Goal: Information Seeking & Learning: Learn about a topic

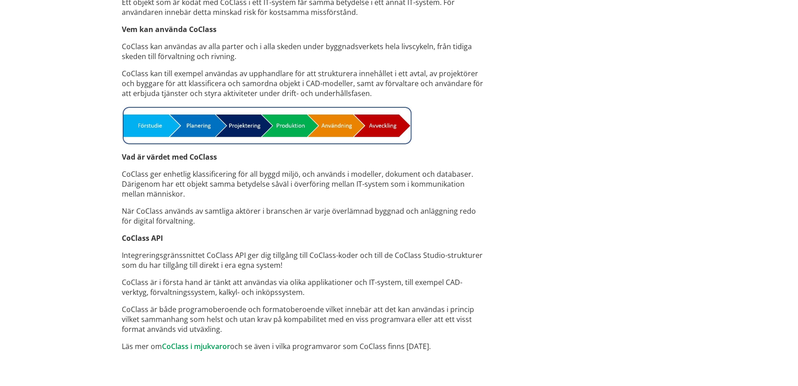
scroll to position [658, 0]
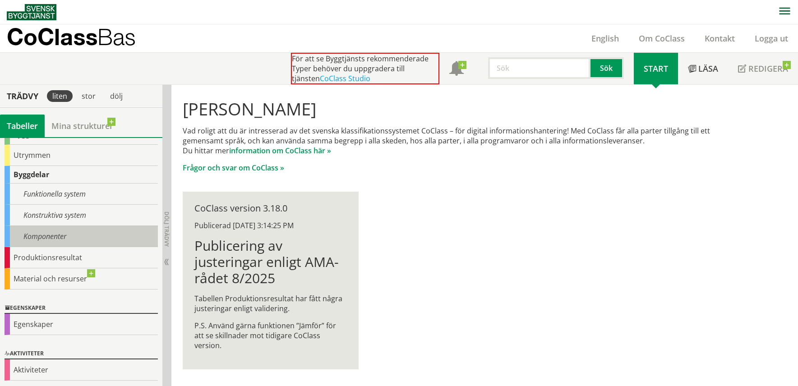
scroll to position [82, 0]
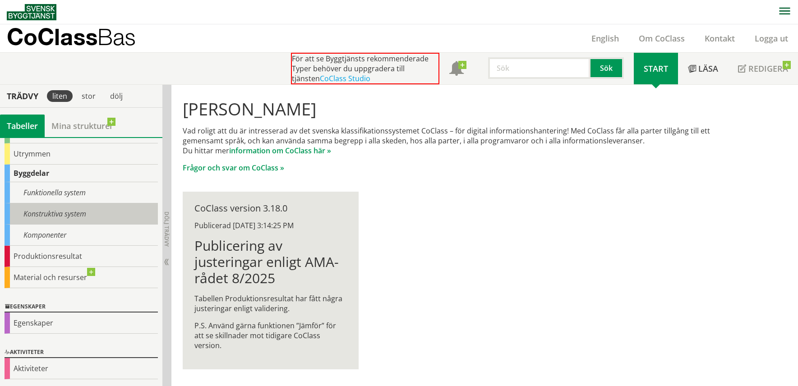
click at [51, 218] on div "Konstruktiva system" at bounding box center [81, 213] width 153 height 21
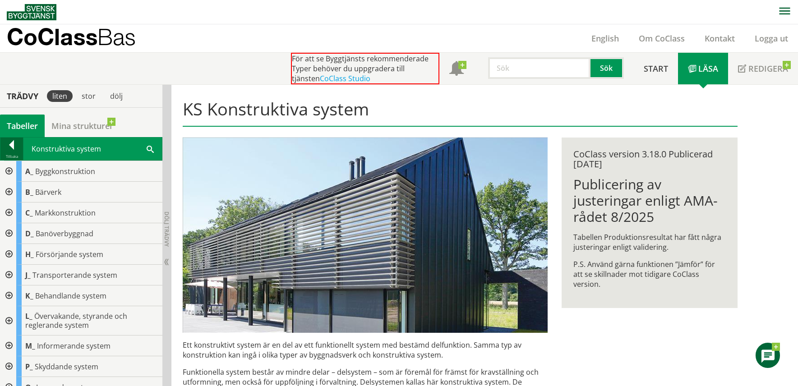
click at [15, 143] on div at bounding box center [11, 146] width 23 height 13
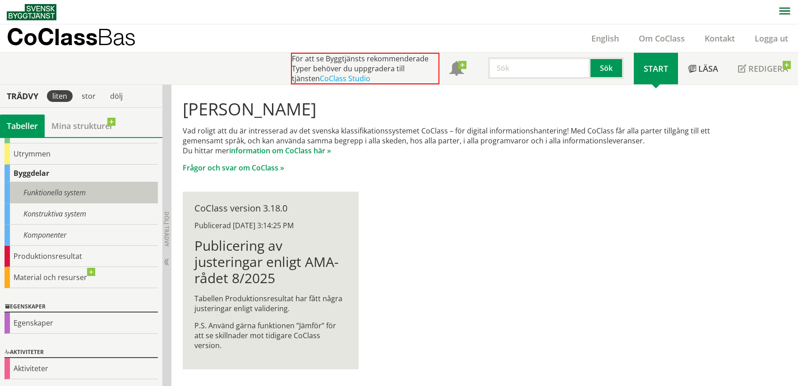
click at [39, 192] on div "Funktionella system" at bounding box center [81, 192] width 153 height 21
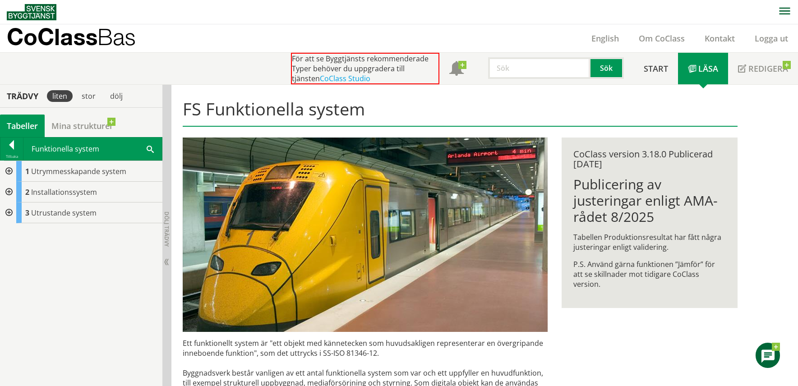
click at [9, 191] on div at bounding box center [8, 192] width 16 height 21
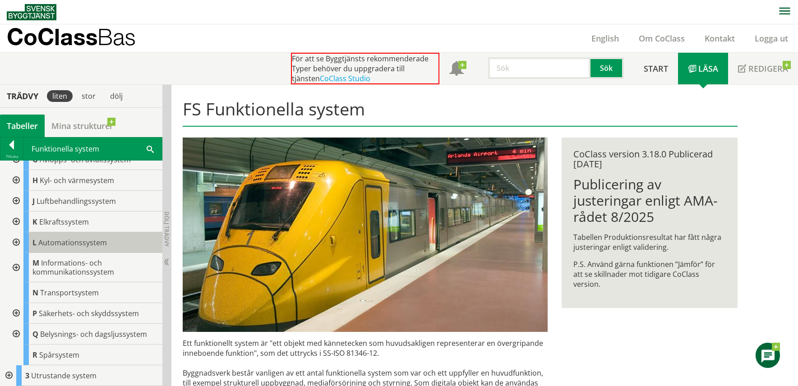
scroll to position [50, 0]
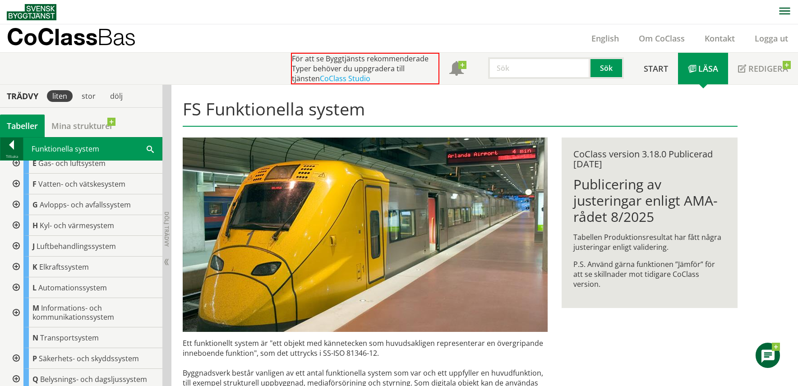
click at [8, 146] on div at bounding box center [11, 146] width 23 height 13
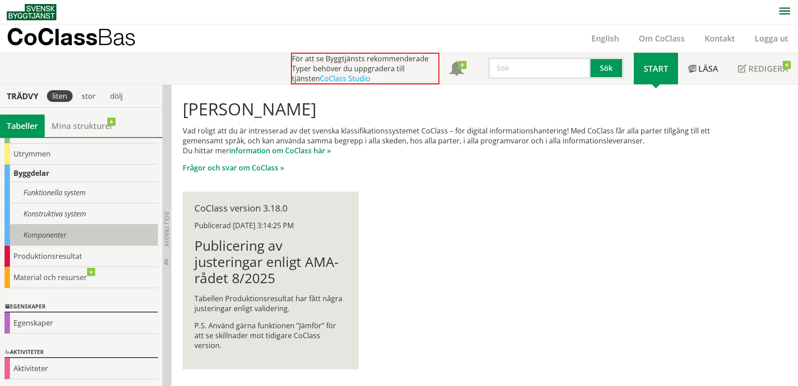
click at [41, 235] on div "Komponenter" at bounding box center [81, 235] width 153 height 21
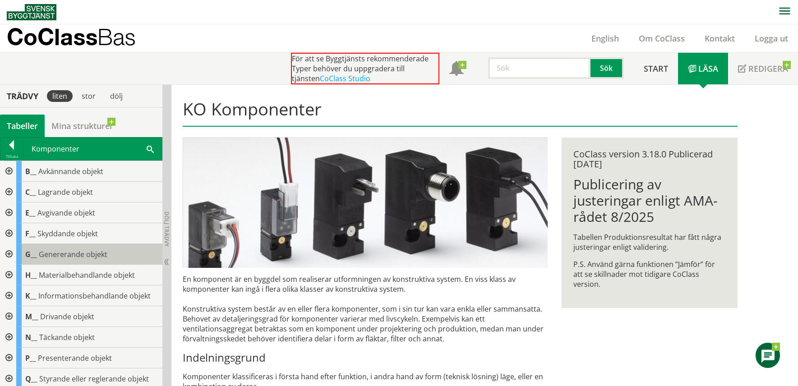
click at [48, 253] on span "Genererande objekt" at bounding box center [73, 255] width 69 height 10
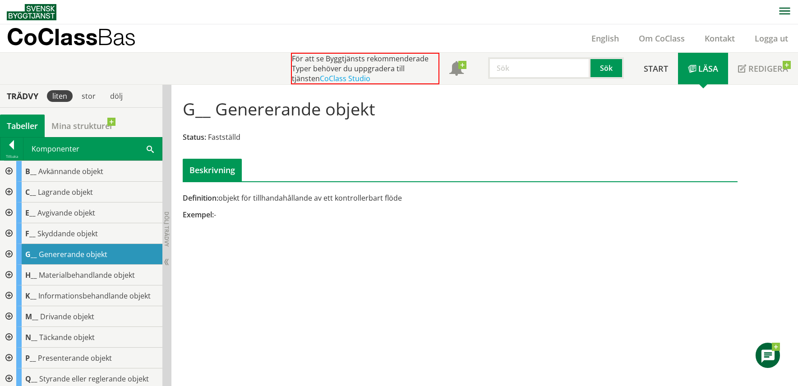
click at [7, 252] on div at bounding box center [8, 254] width 16 height 21
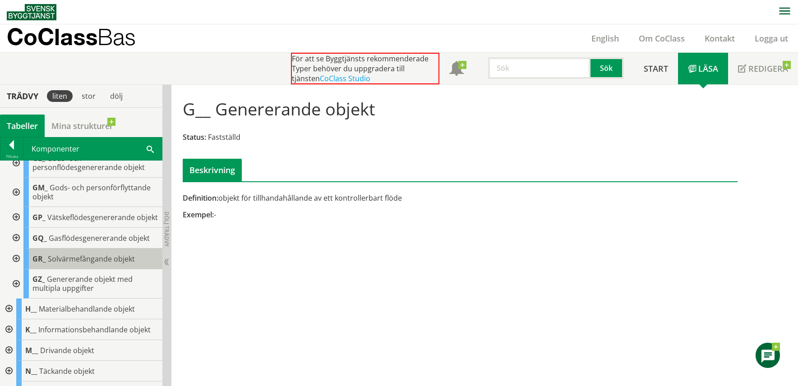
scroll to position [226, 0]
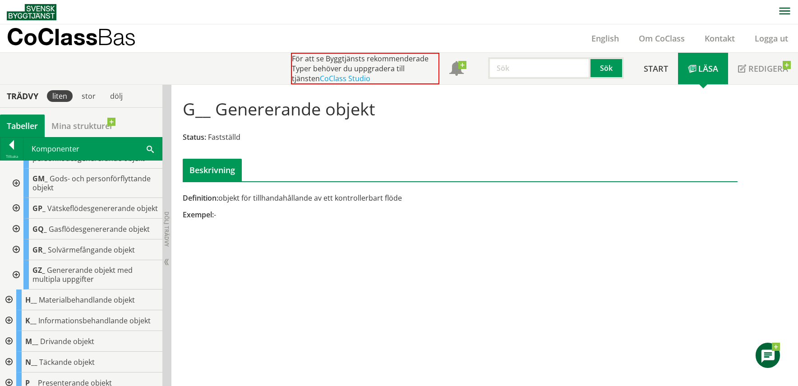
click at [14, 240] on div at bounding box center [15, 229] width 16 height 21
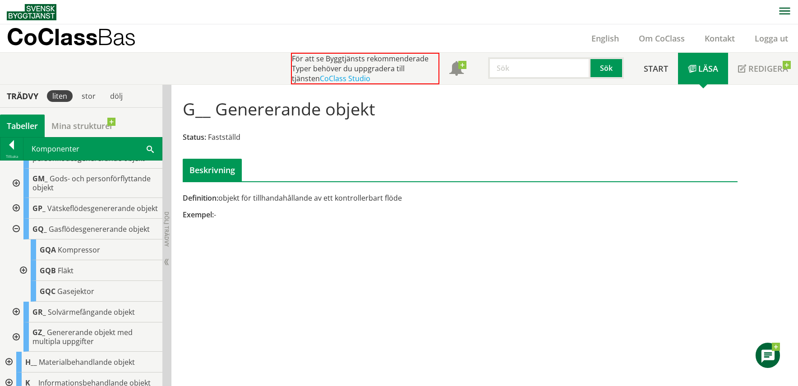
click at [22, 281] on div at bounding box center [22, 270] width 16 height 21
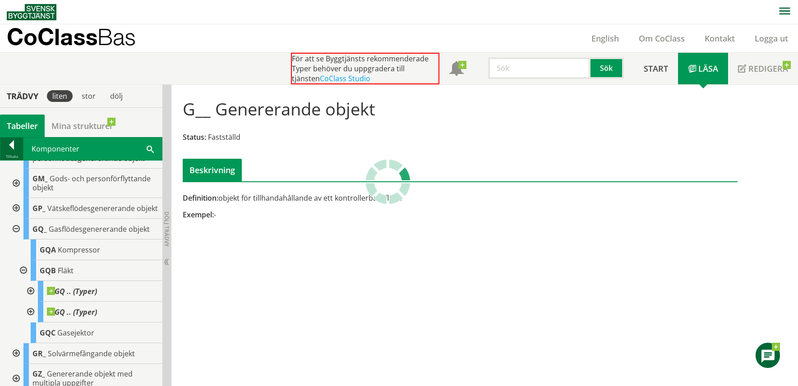
click at [11, 143] on div at bounding box center [11, 146] width 23 height 13
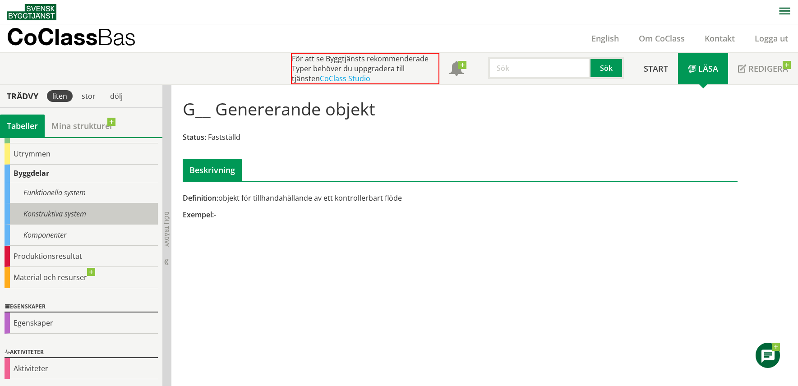
click at [26, 217] on div "Konstruktiva system" at bounding box center [81, 213] width 153 height 21
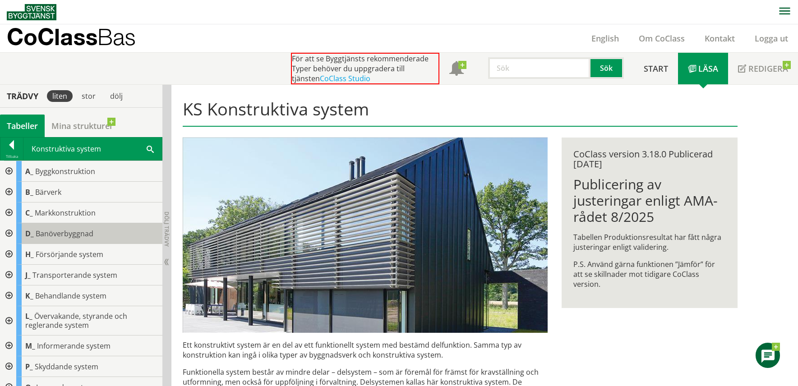
scroll to position [32, 0]
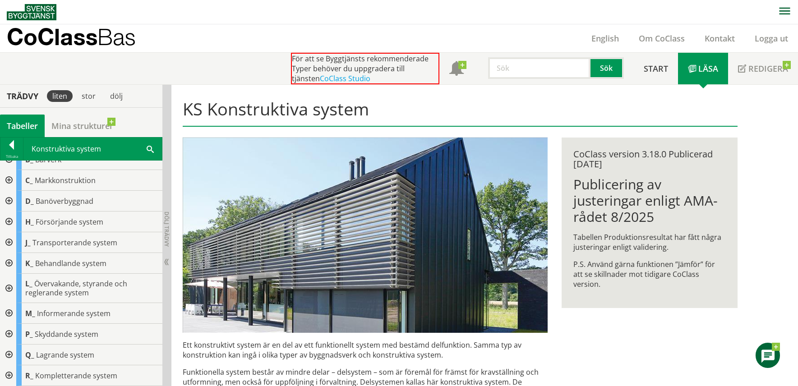
click at [10, 289] on div at bounding box center [8, 288] width 16 height 29
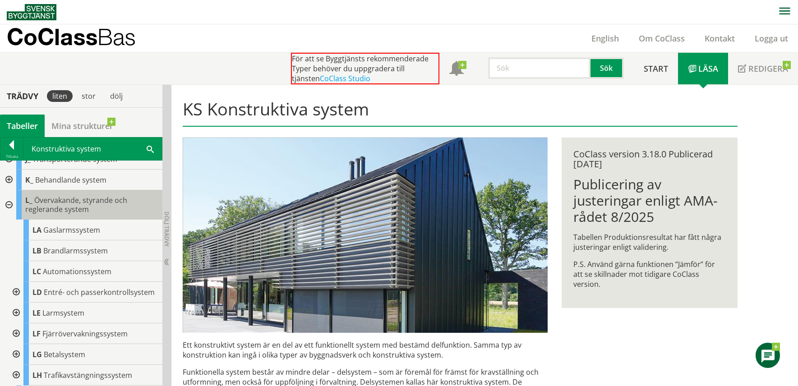
scroll to position [123, 0]
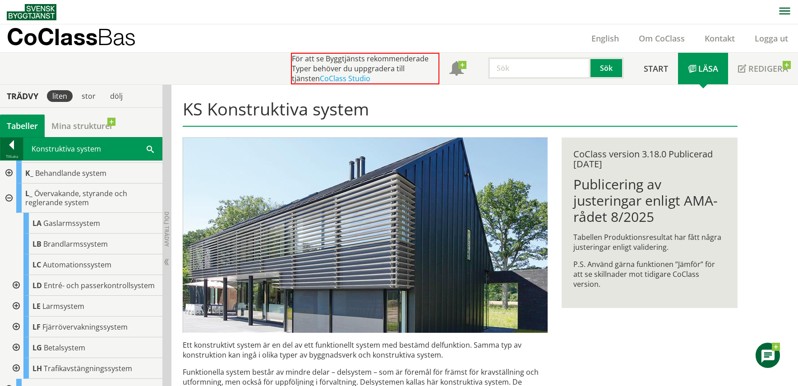
click at [9, 145] on div at bounding box center [11, 146] width 23 height 13
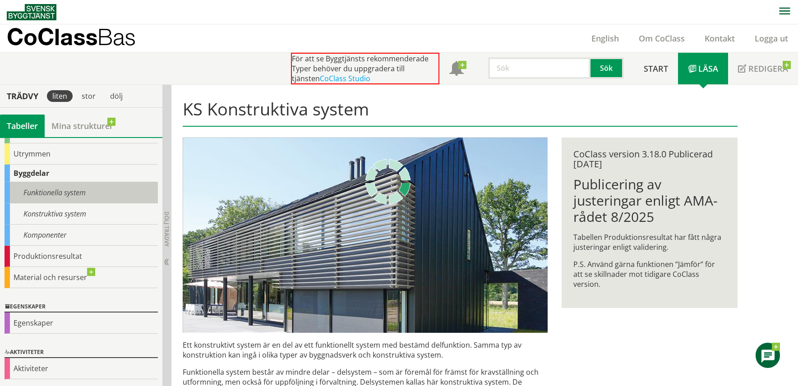
click at [26, 192] on div "Funktionella system" at bounding box center [81, 192] width 153 height 21
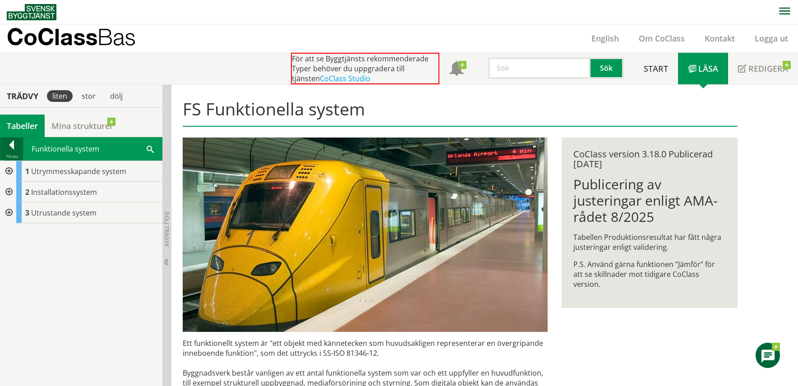
click at [13, 143] on div at bounding box center [11, 146] width 23 height 13
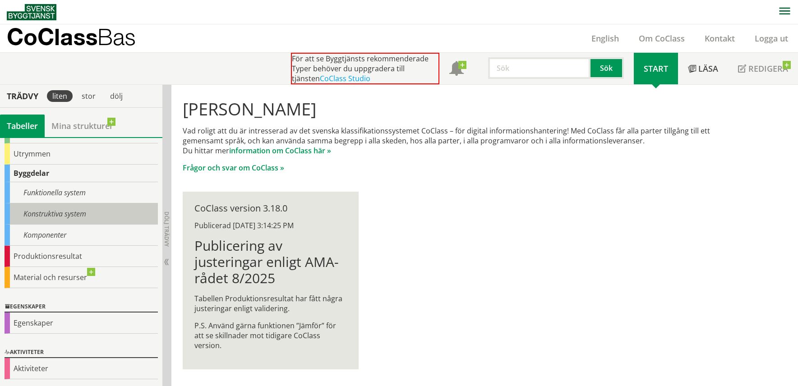
click at [60, 213] on div "Konstruktiva system" at bounding box center [81, 213] width 153 height 21
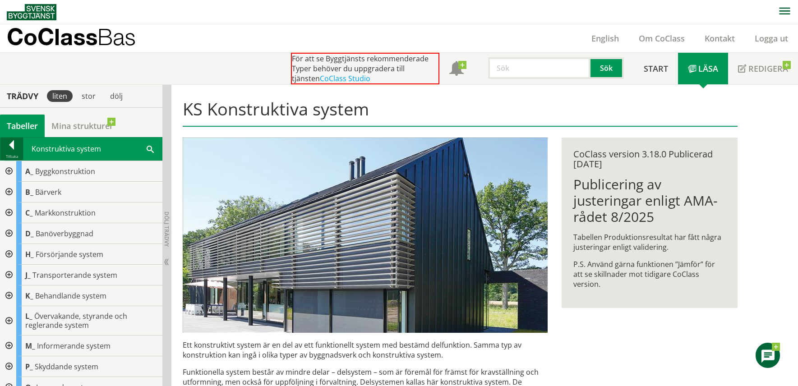
click at [8, 144] on div at bounding box center [11, 146] width 23 height 13
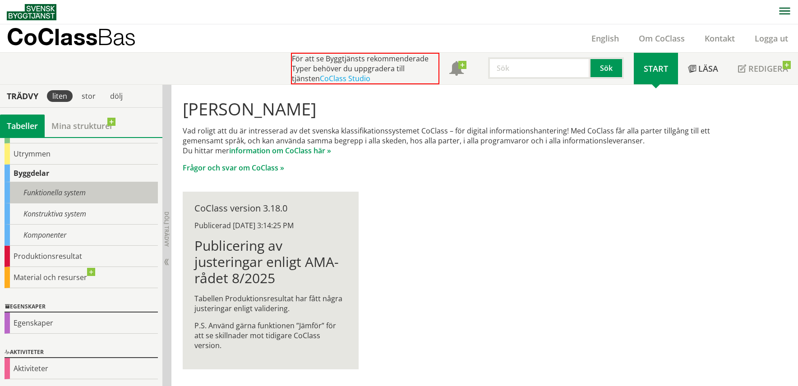
click at [7, 192] on div "Funktionella system" at bounding box center [81, 192] width 153 height 21
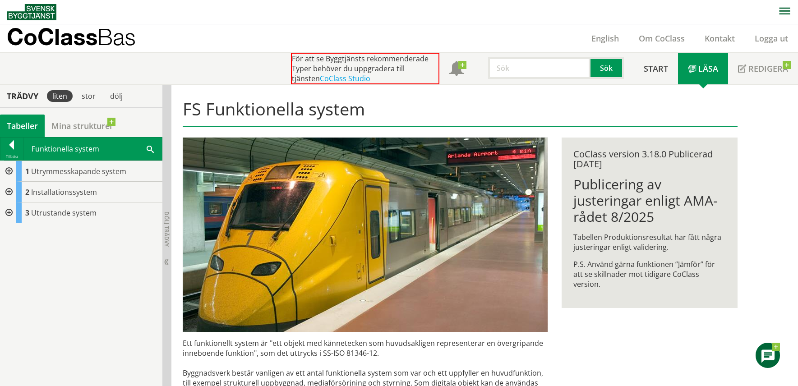
click at [9, 189] on div at bounding box center [8, 192] width 16 height 21
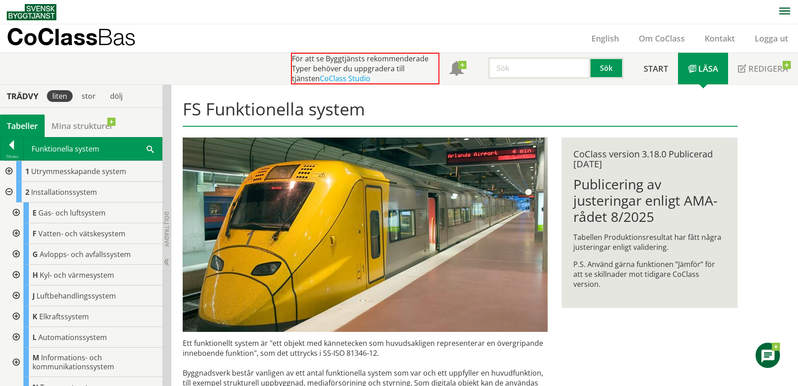
click at [17, 296] on div at bounding box center [15, 296] width 16 height 21
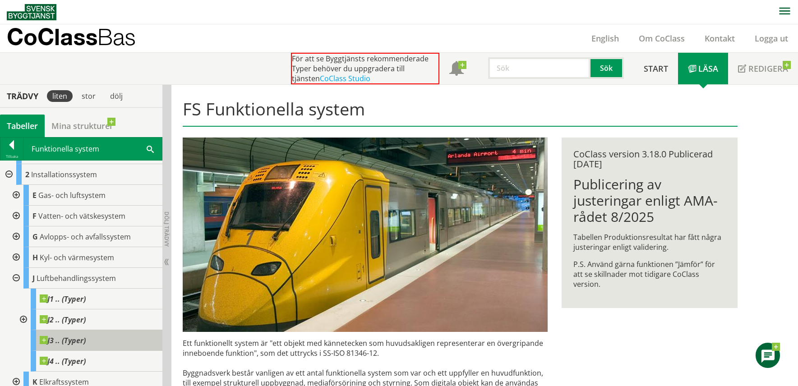
scroll to position [45, 0]
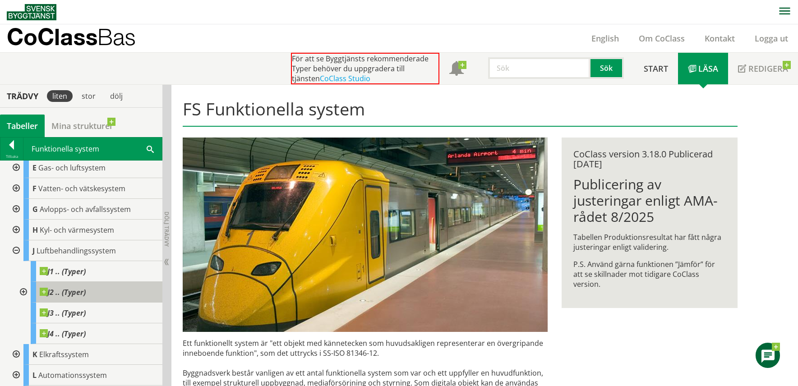
click at [86, 288] on span at bounding box center [86, 288] width 0 height 0
click at [12, 147] on div at bounding box center [11, 146] width 23 height 13
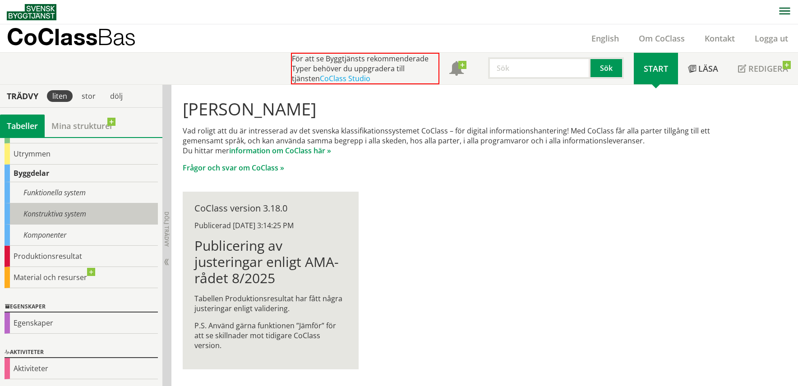
click at [8, 216] on div "Konstruktiva system" at bounding box center [81, 213] width 153 height 21
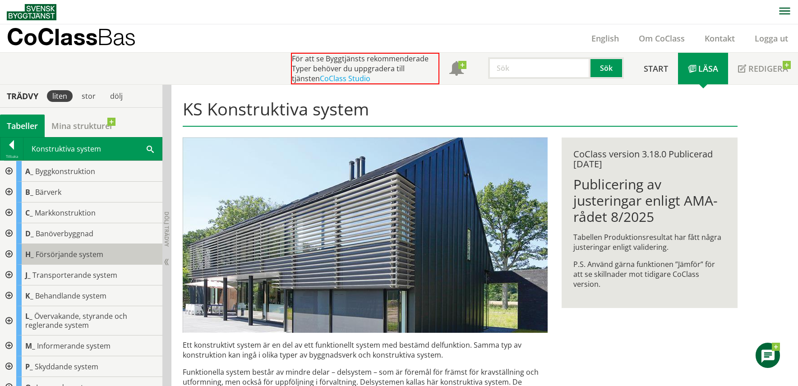
scroll to position [32, 0]
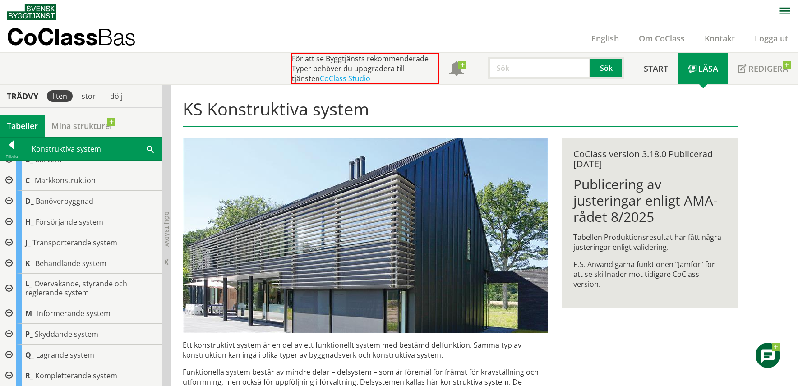
click at [10, 239] on div at bounding box center [8, 242] width 16 height 21
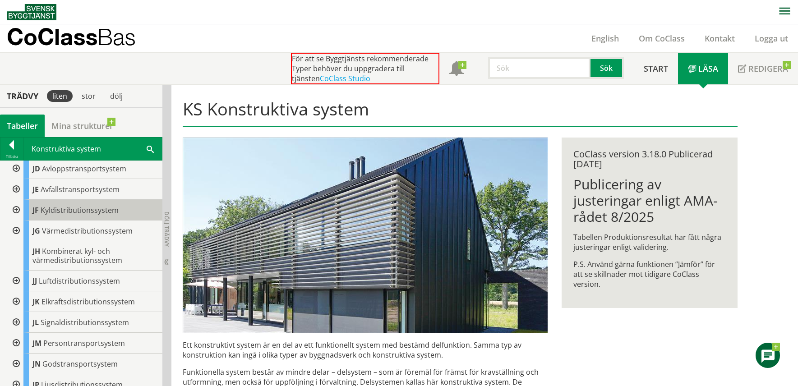
scroll to position [213, 0]
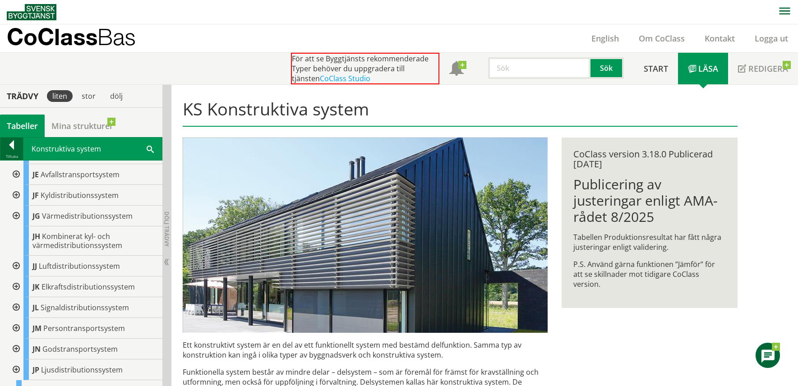
click at [9, 144] on div at bounding box center [11, 146] width 23 height 13
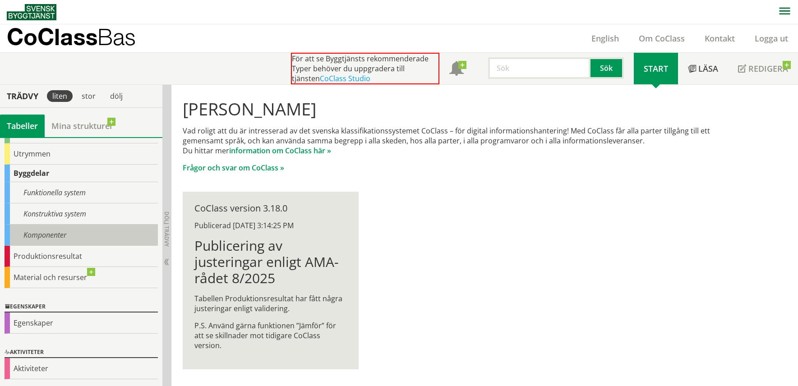
click at [28, 233] on div "Komponenter" at bounding box center [81, 235] width 153 height 21
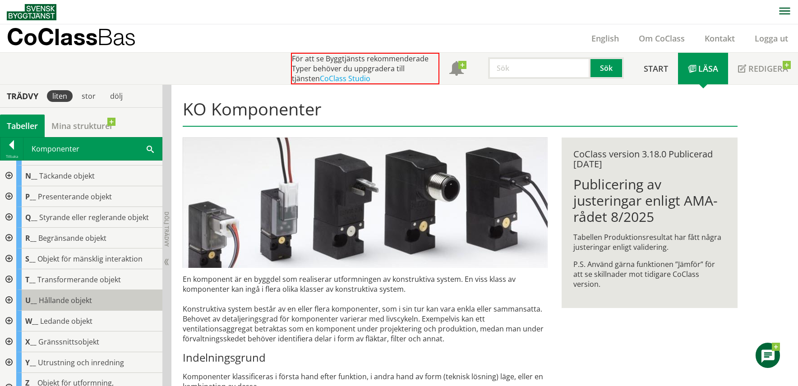
scroll to position [178, 0]
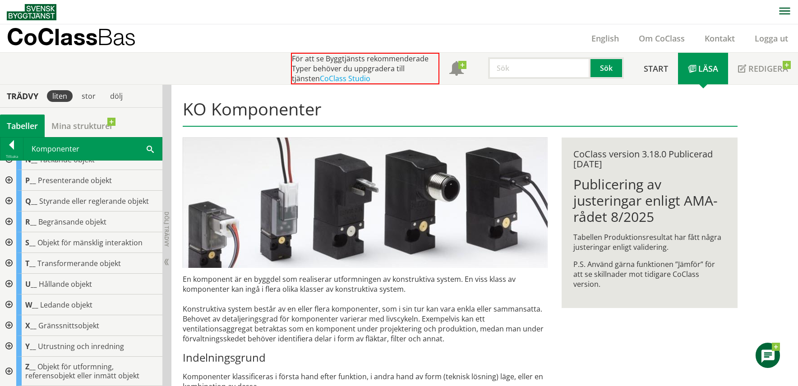
click at [8, 283] on div at bounding box center [8, 284] width 16 height 21
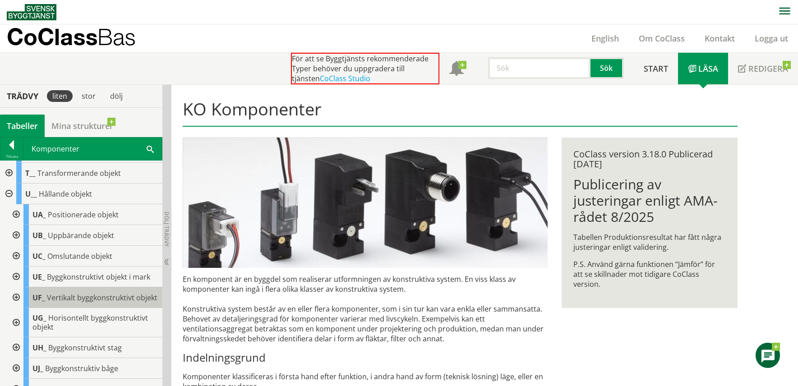
scroll to position [223, 0]
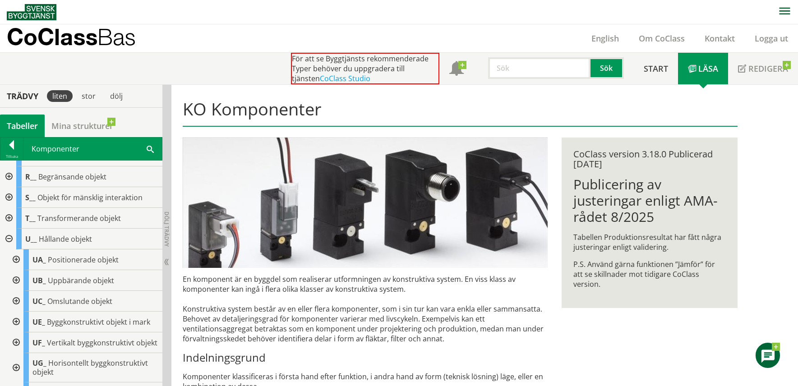
click at [8, 237] on div at bounding box center [8, 239] width 16 height 21
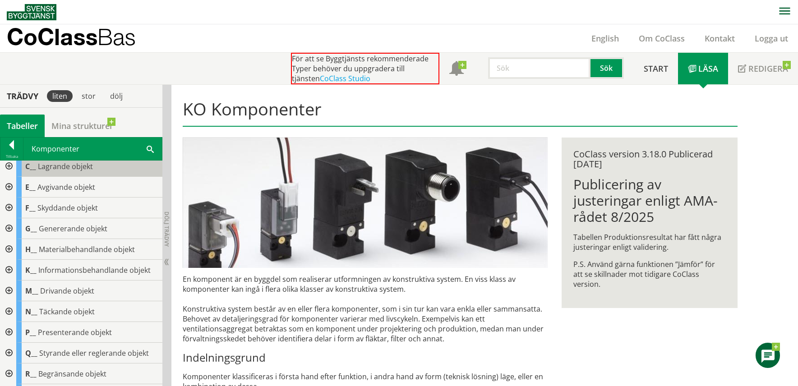
scroll to position [0, 0]
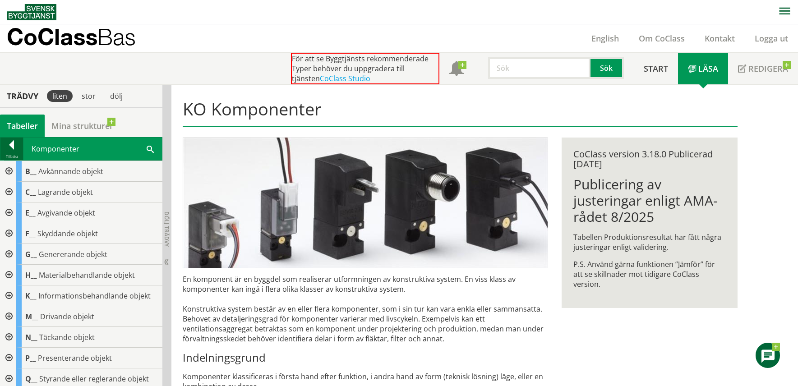
click at [12, 148] on div at bounding box center [11, 146] width 23 height 13
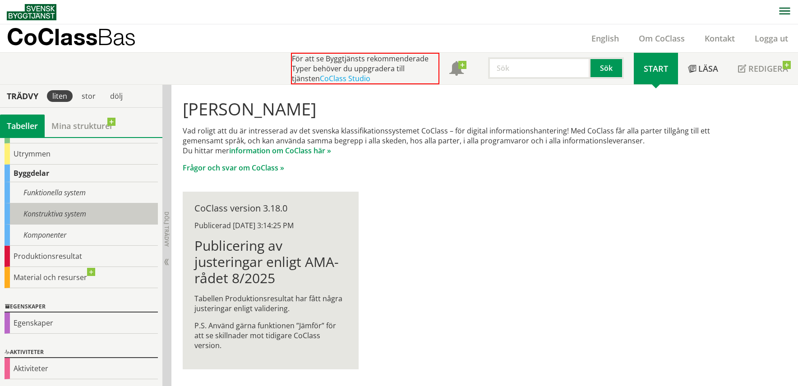
click at [33, 215] on div "Konstruktiva system" at bounding box center [81, 213] width 153 height 21
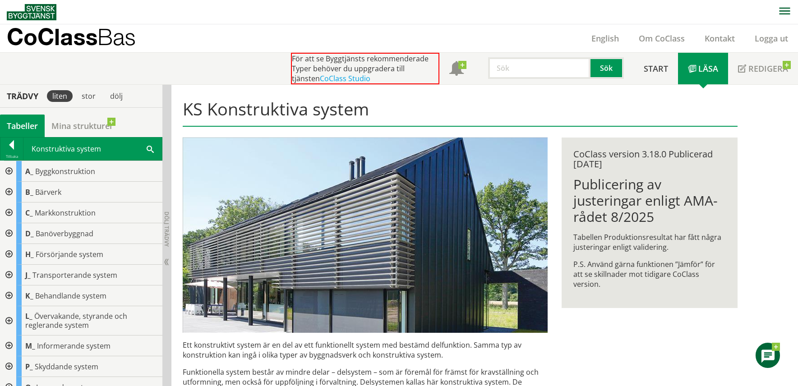
click at [10, 320] on div at bounding box center [8, 320] width 16 height 29
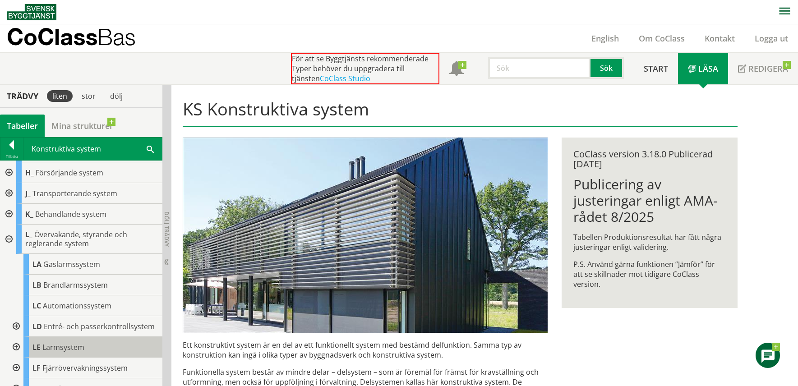
scroll to position [72, 0]
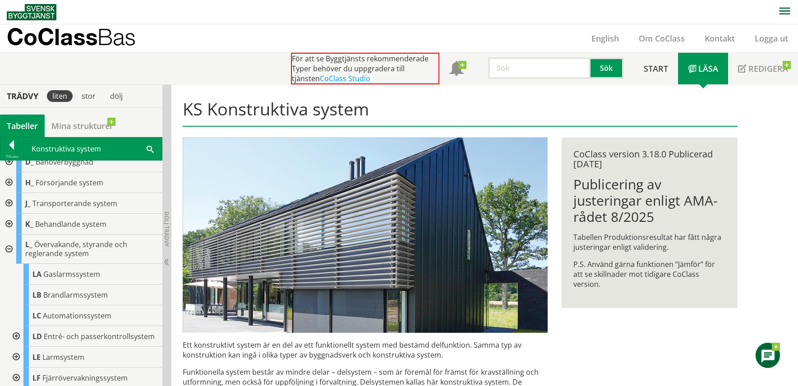
click at [8, 204] on div at bounding box center [8, 203] width 16 height 21
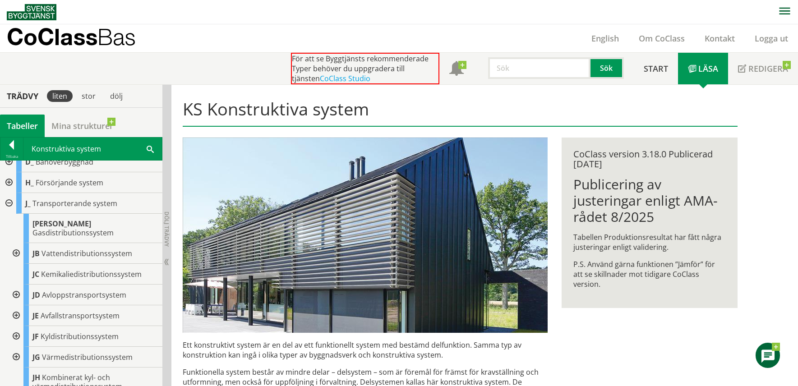
scroll to position [27, 0]
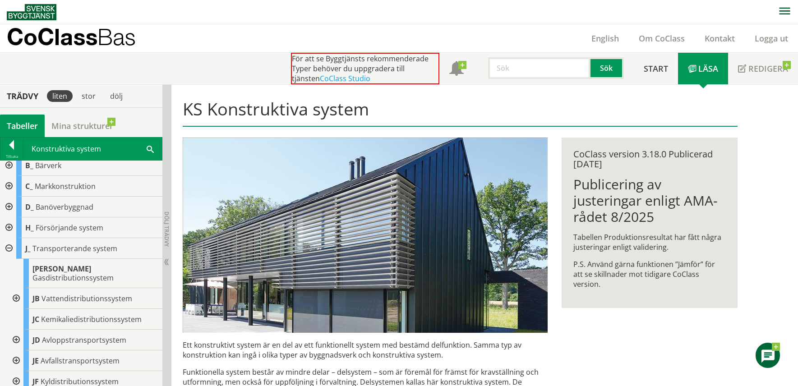
click at [11, 245] on div at bounding box center [8, 248] width 16 height 21
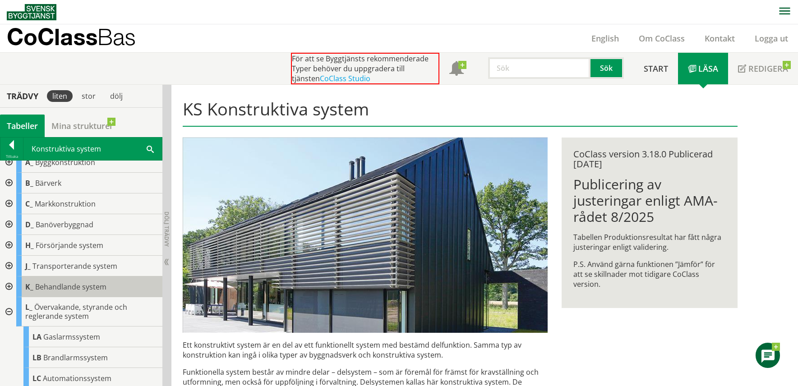
scroll to position [0, 0]
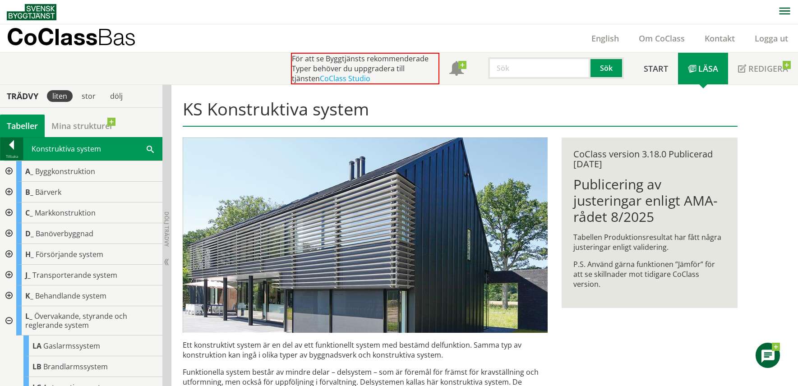
click at [14, 146] on div at bounding box center [11, 146] width 23 height 13
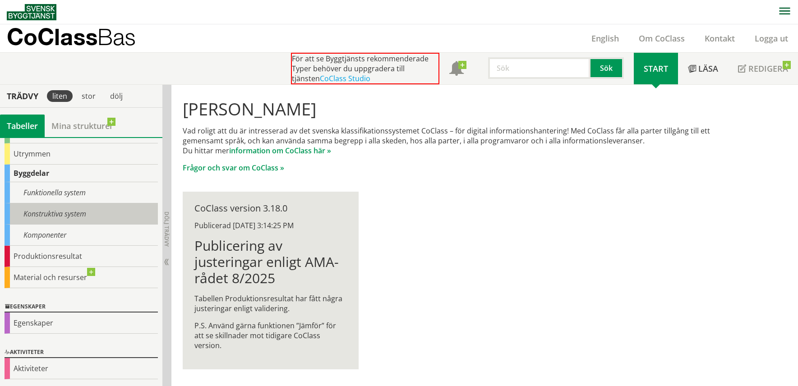
click at [8, 213] on div "Konstruktiva system" at bounding box center [81, 213] width 153 height 21
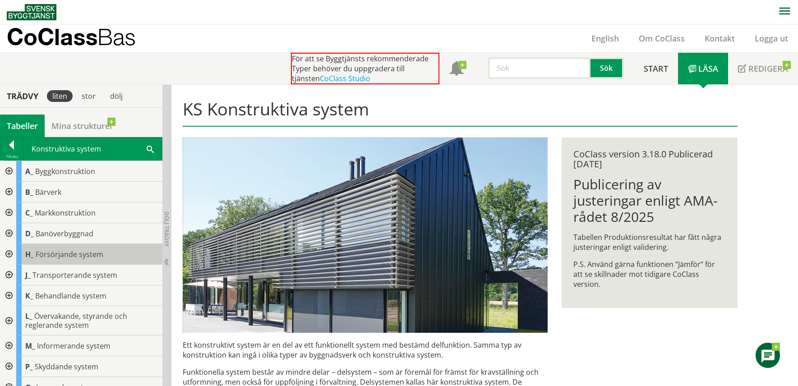
scroll to position [32, 0]
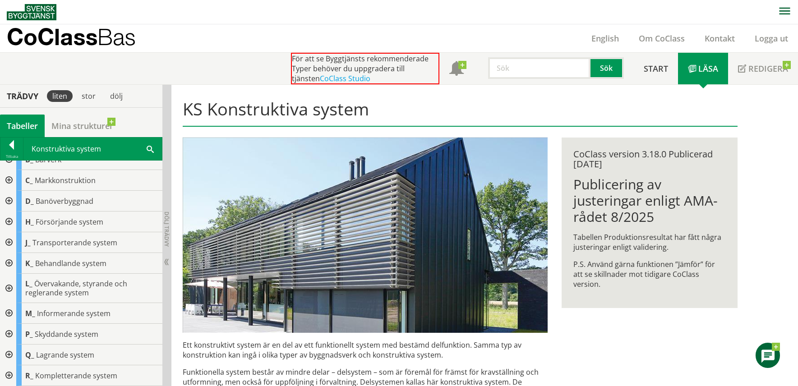
click at [10, 262] on div at bounding box center [8, 263] width 16 height 21
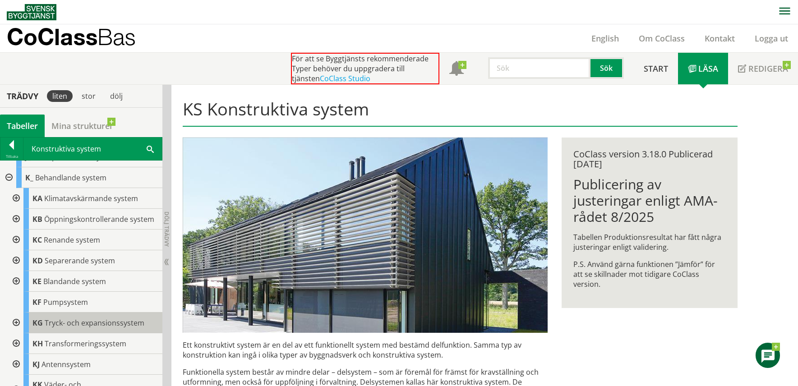
scroll to position [73, 0]
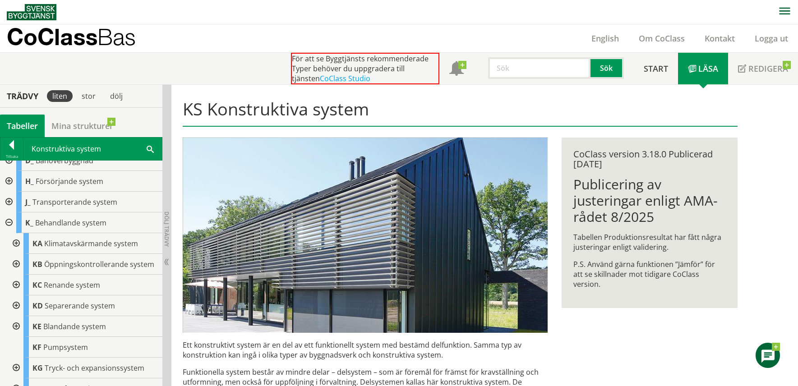
click at [10, 224] on div at bounding box center [8, 223] width 16 height 21
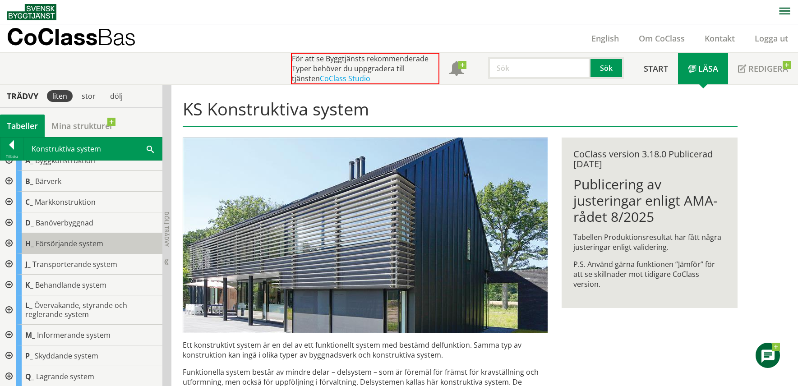
scroll to position [0, 0]
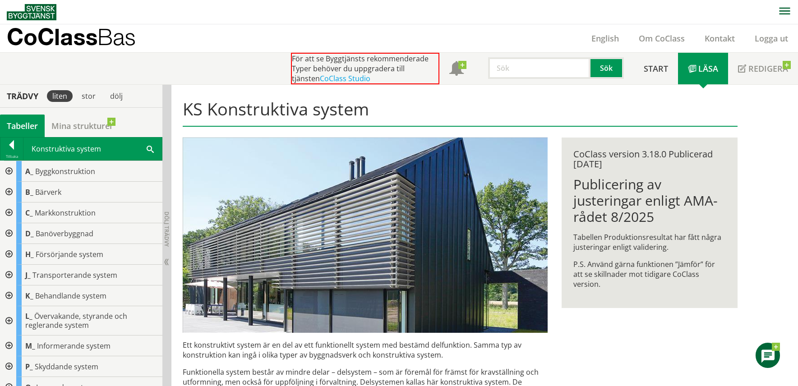
click at [9, 252] on div at bounding box center [8, 254] width 16 height 21
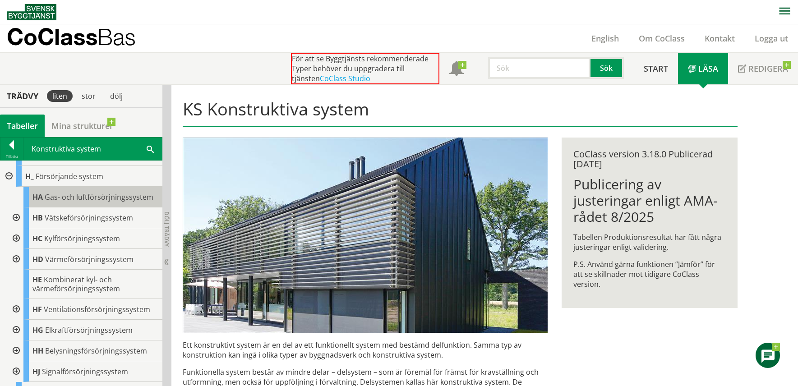
scroll to position [90, 0]
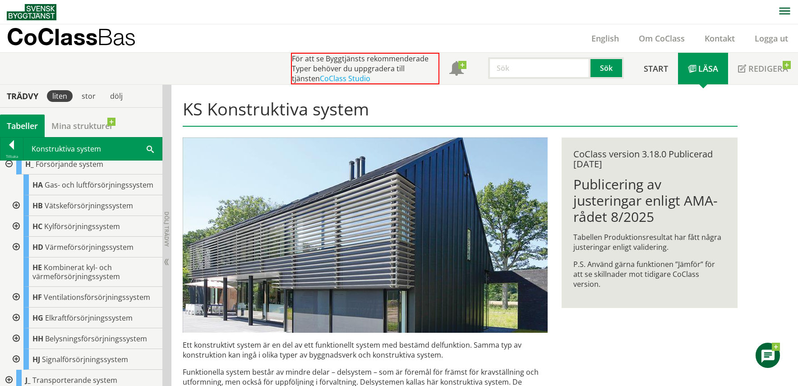
click at [14, 225] on div at bounding box center [15, 226] width 16 height 21
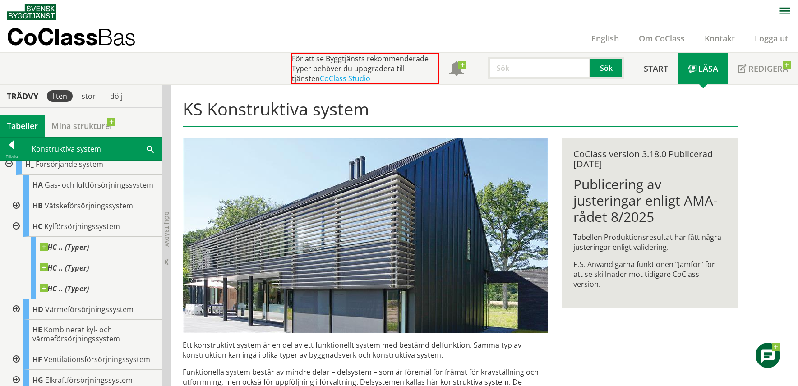
click at [16, 227] on div at bounding box center [15, 226] width 16 height 21
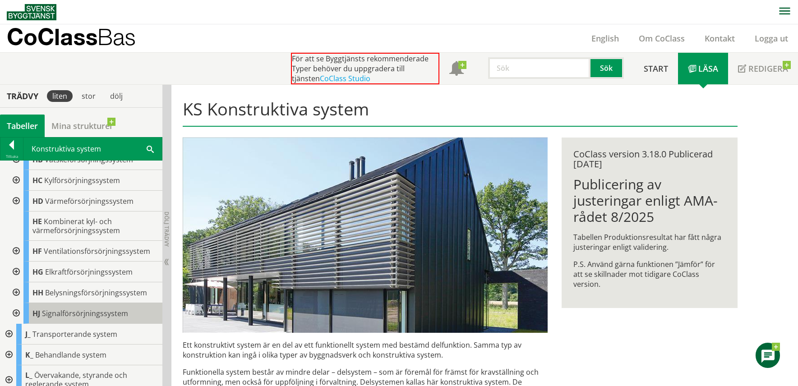
scroll to position [135, 0]
click at [16, 251] on div at bounding box center [15, 252] width 16 height 21
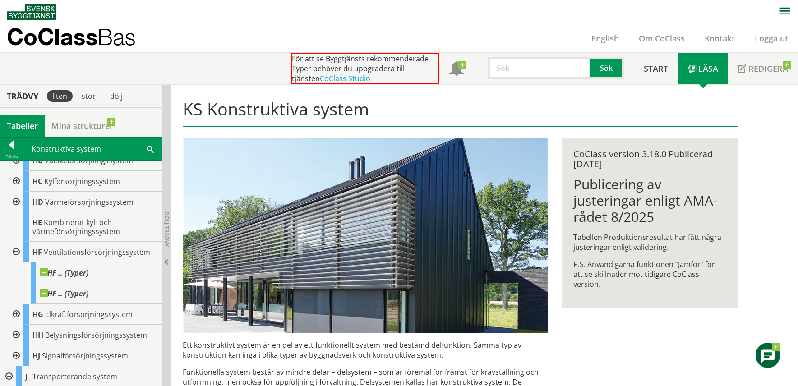
click at [16, 252] on div at bounding box center [15, 252] width 16 height 21
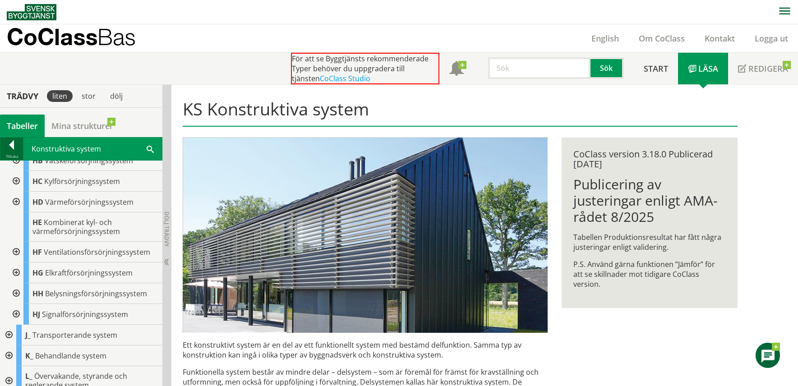
click at [16, 143] on div at bounding box center [11, 146] width 23 height 13
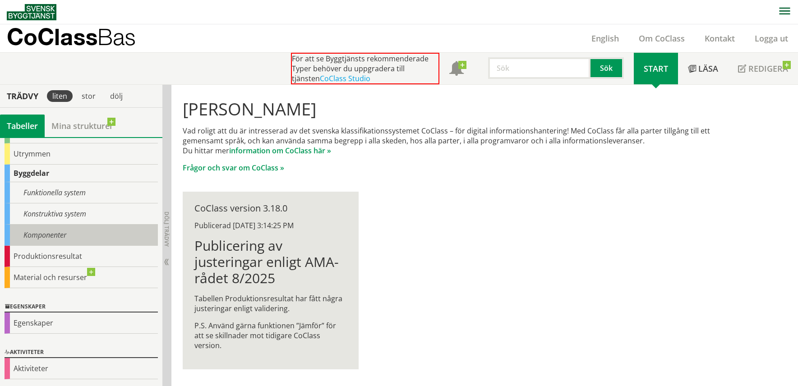
click at [28, 238] on div "Komponenter" at bounding box center [81, 235] width 153 height 21
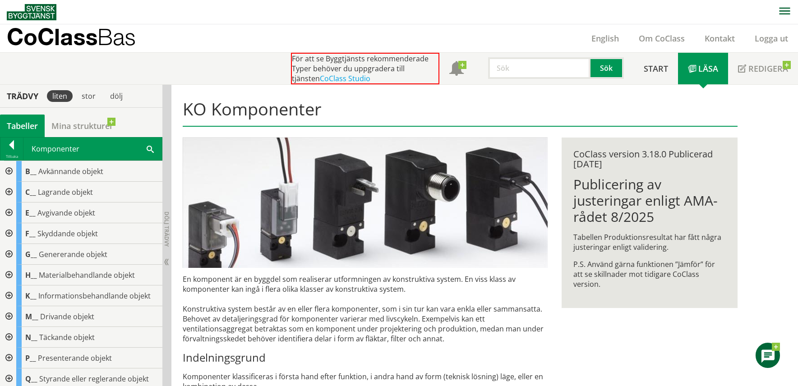
click at [8, 190] on div at bounding box center [8, 192] width 16 height 21
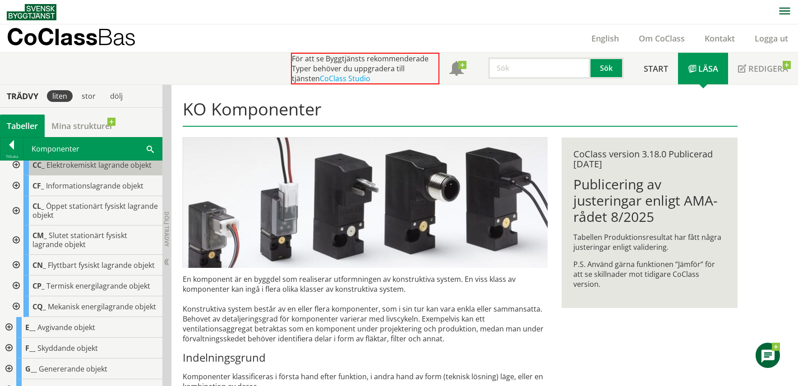
scroll to position [90, 0]
click at [14, 316] on div at bounding box center [15, 306] width 16 height 21
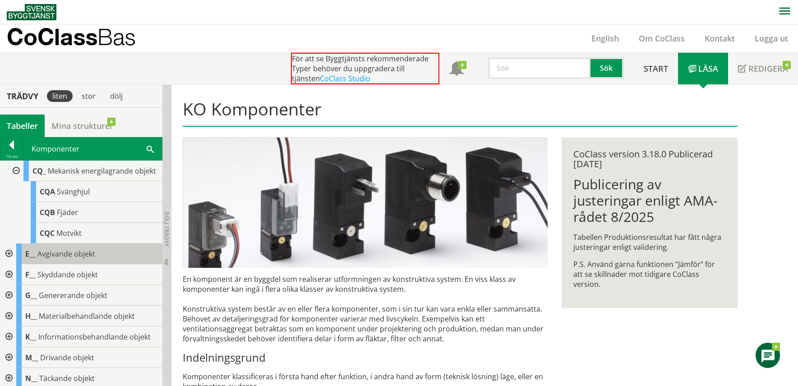
scroll to position [226, 0]
click at [18, 181] on div at bounding box center [15, 170] width 16 height 21
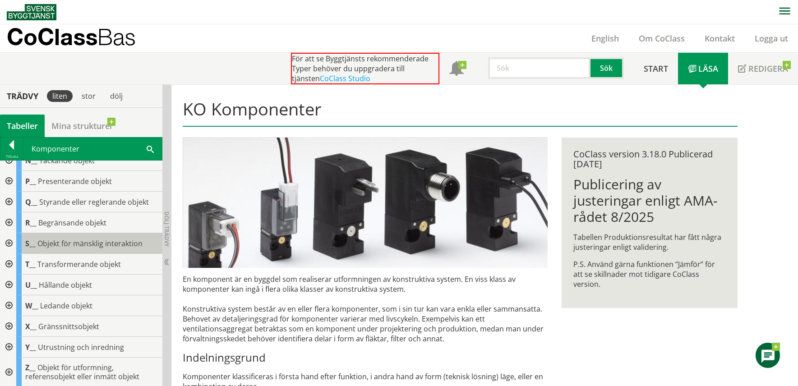
scroll to position [354, 0]
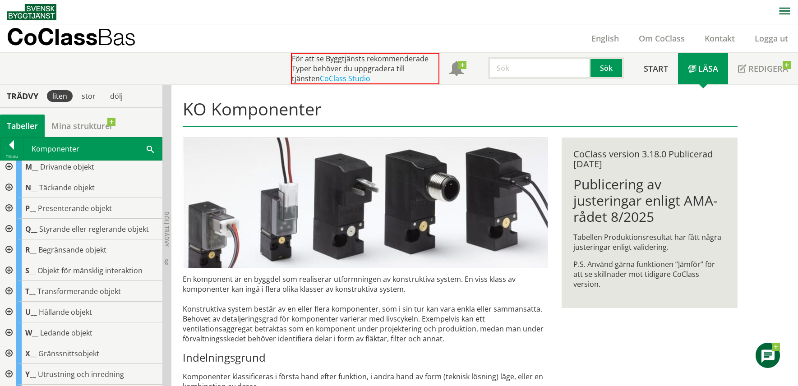
click at [9, 240] on div at bounding box center [8, 229] width 16 height 21
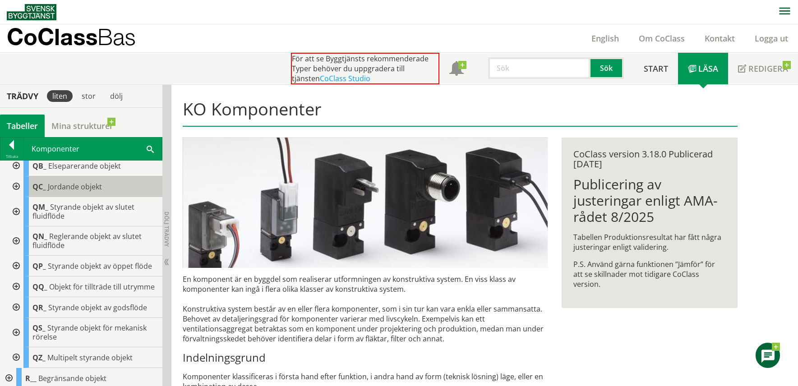
scroll to position [444, 0]
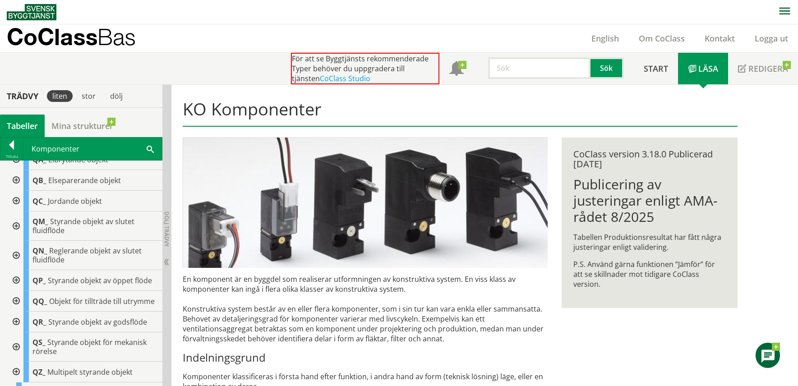
click at [17, 212] on div at bounding box center [15, 201] width 16 height 21
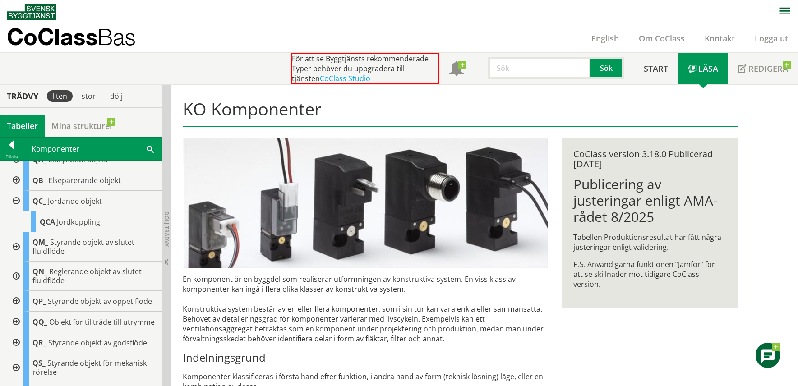
click at [14, 212] on div at bounding box center [15, 201] width 16 height 21
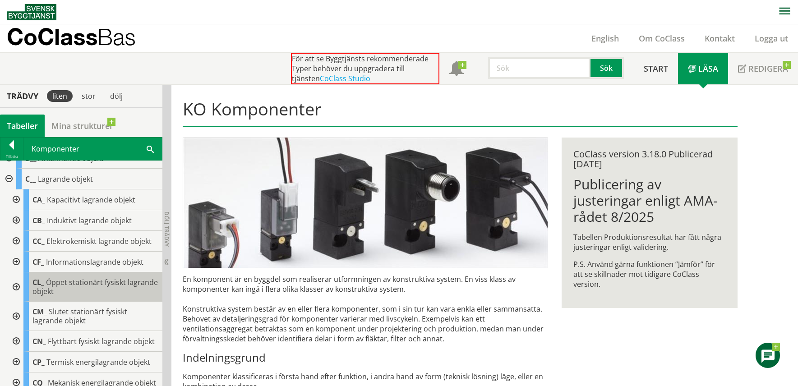
scroll to position [0, 0]
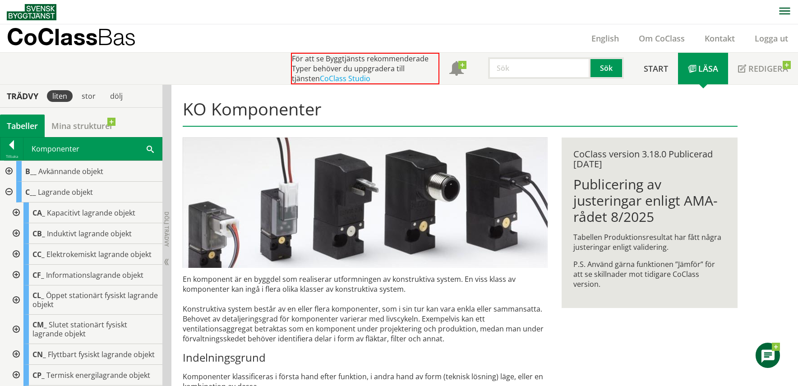
click at [6, 190] on div at bounding box center [8, 192] width 16 height 21
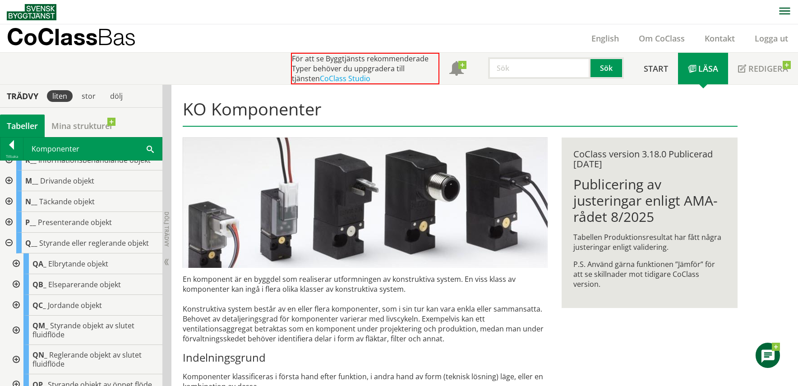
scroll to position [135, 0]
click at [10, 245] on div at bounding box center [8, 243] width 16 height 21
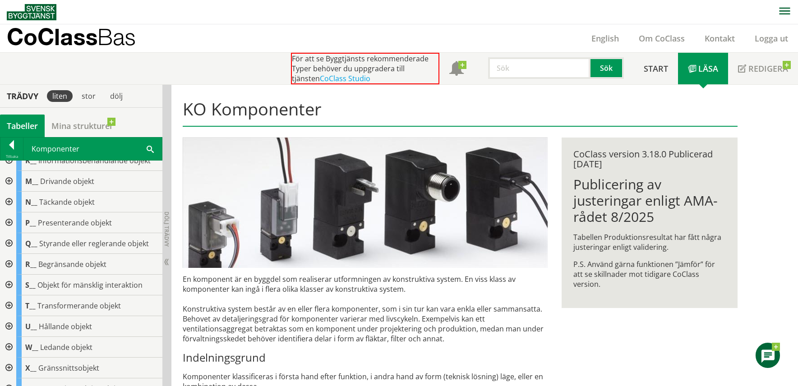
click at [9, 241] on div at bounding box center [8, 243] width 16 height 21
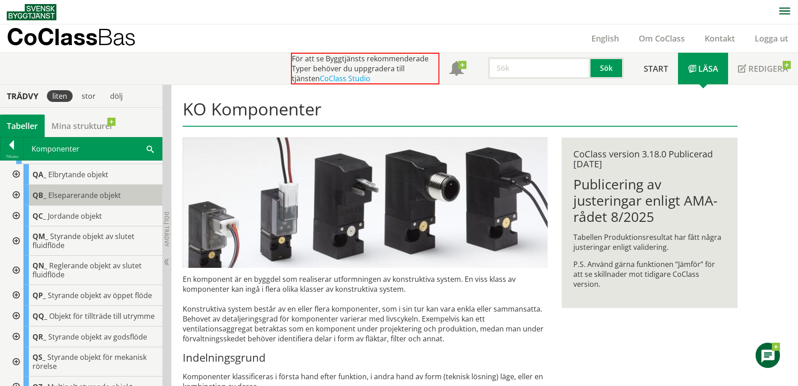
scroll to position [226, 0]
click at [14, 244] on div at bounding box center [15, 240] width 16 height 29
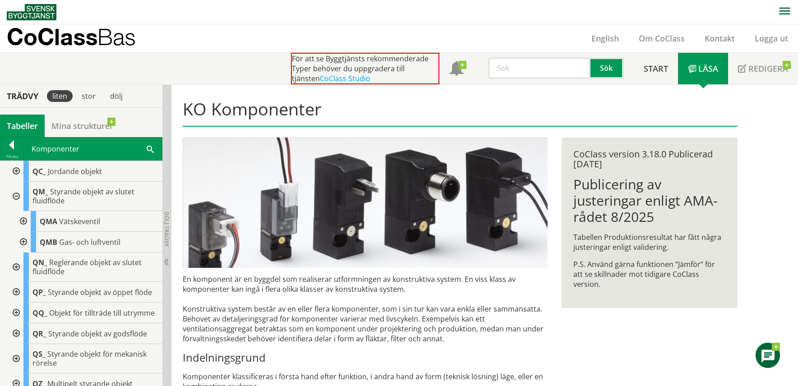
scroll to position [180, 0]
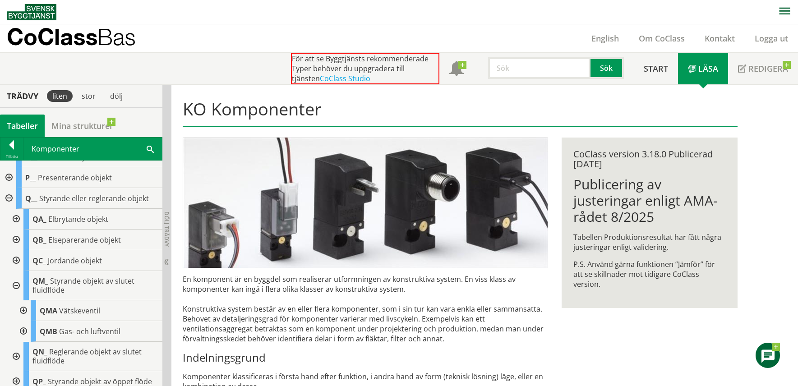
click at [11, 197] on div at bounding box center [8, 198] width 16 height 21
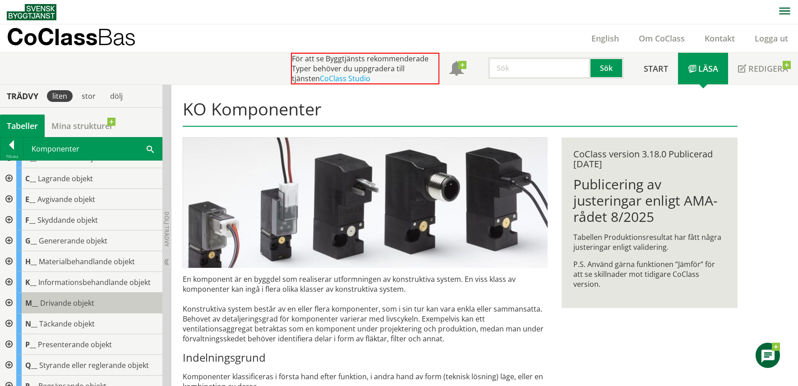
scroll to position [0, 0]
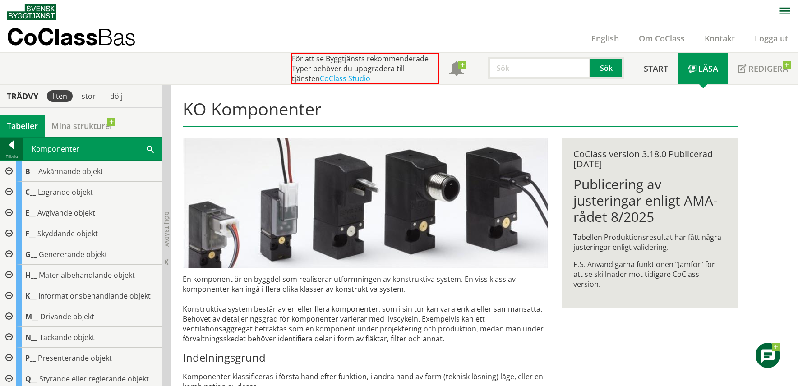
click at [10, 146] on div at bounding box center [11, 146] width 23 height 13
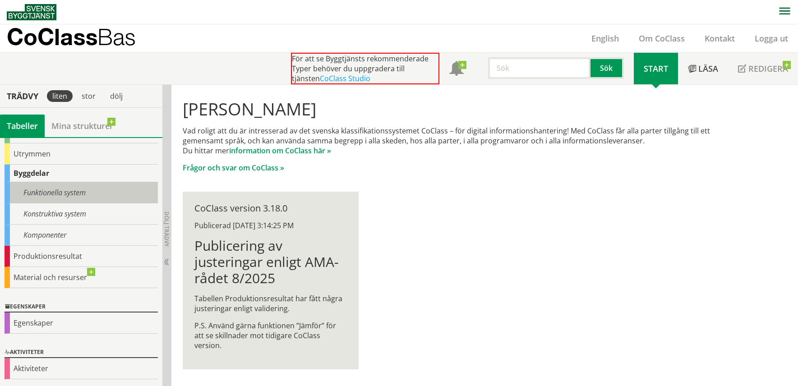
click at [53, 189] on div "Funktionella system" at bounding box center [81, 192] width 153 height 21
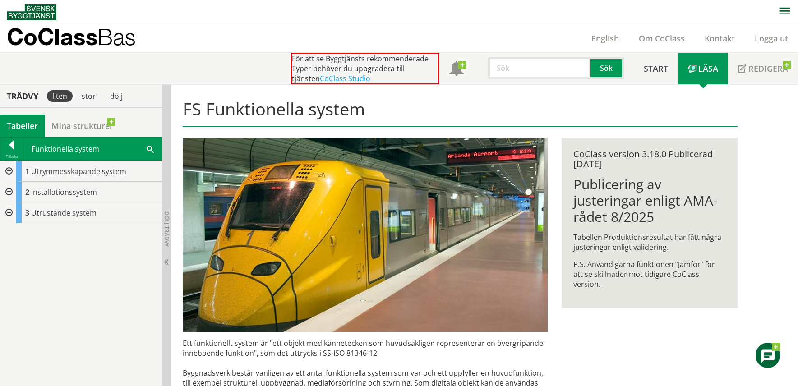
click at [7, 191] on div at bounding box center [8, 192] width 16 height 21
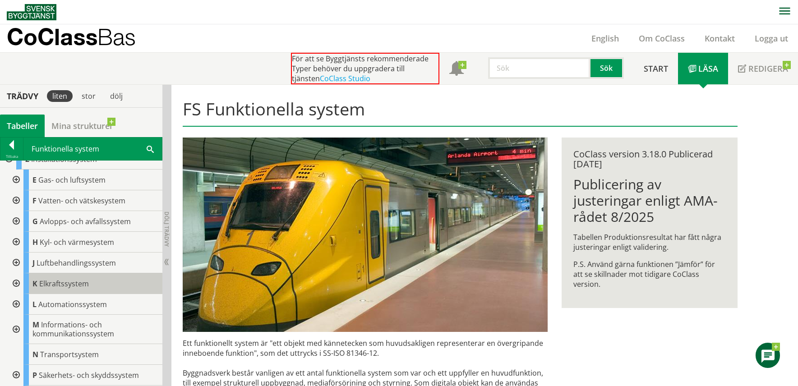
scroll to position [45, 0]
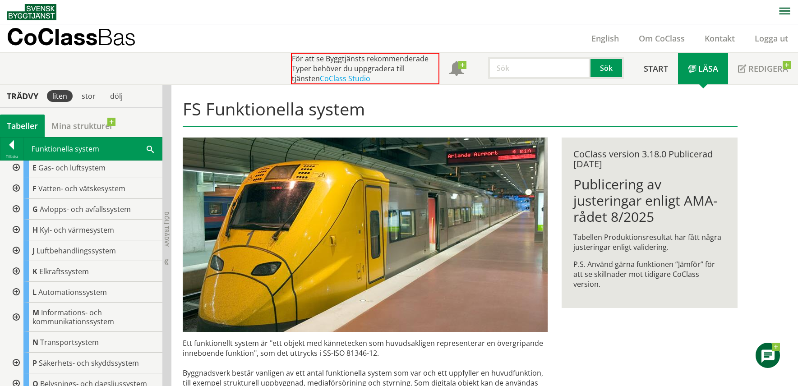
click at [17, 249] on div at bounding box center [15, 250] width 16 height 21
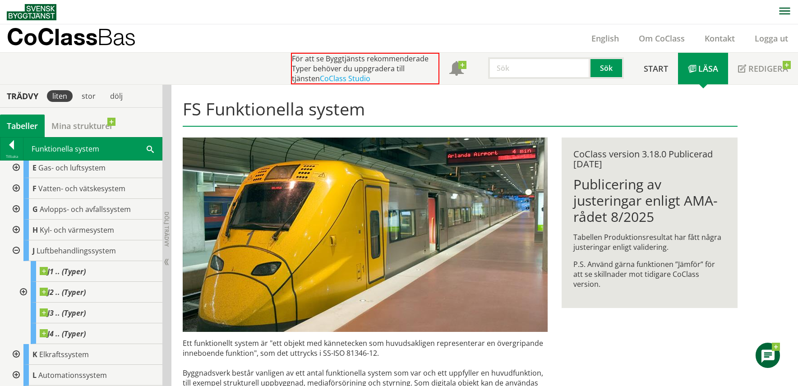
click at [14, 251] on div at bounding box center [15, 250] width 16 height 21
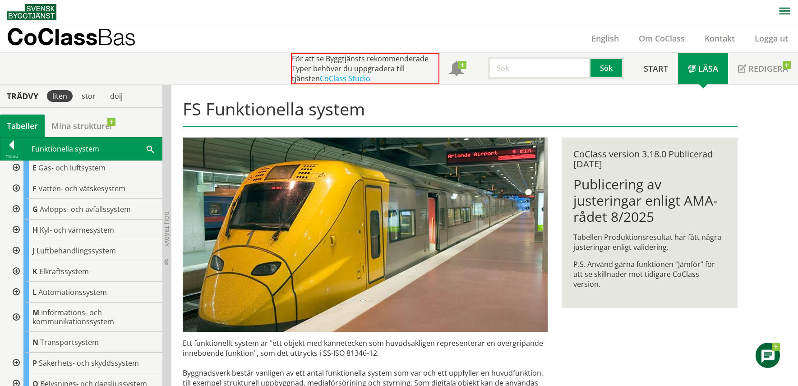
click at [9, 146] on div at bounding box center [11, 146] width 23 height 13
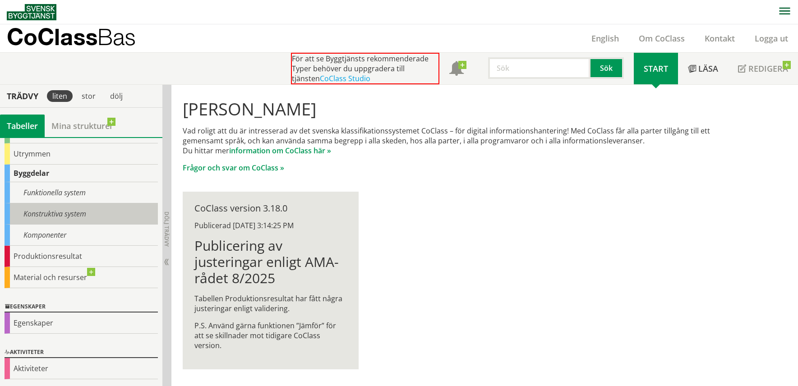
click at [11, 212] on div "Konstruktiva system" at bounding box center [81, 213] width 153 height 21
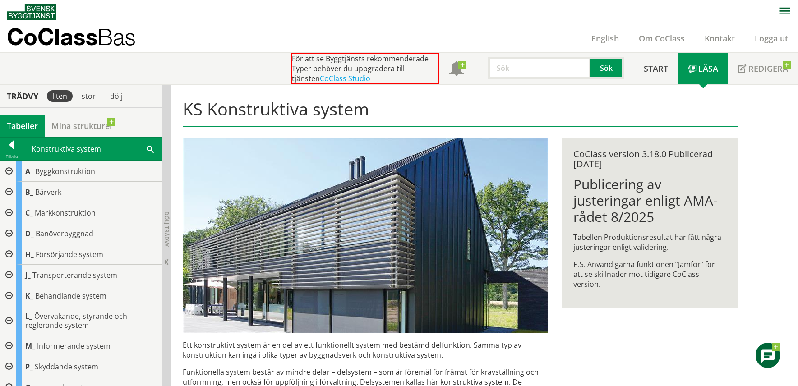
click at [12, 255] on div at bounding box center [8, 254] width 16 height 21
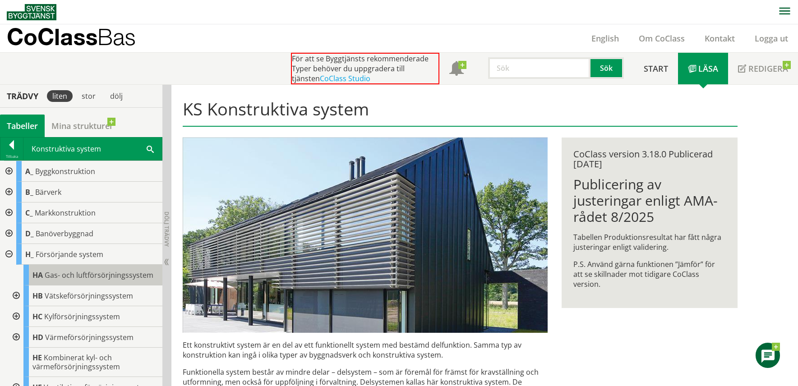
click at [42, 274] on span "HA" at bounding box center [37, 275] width 10 height 10
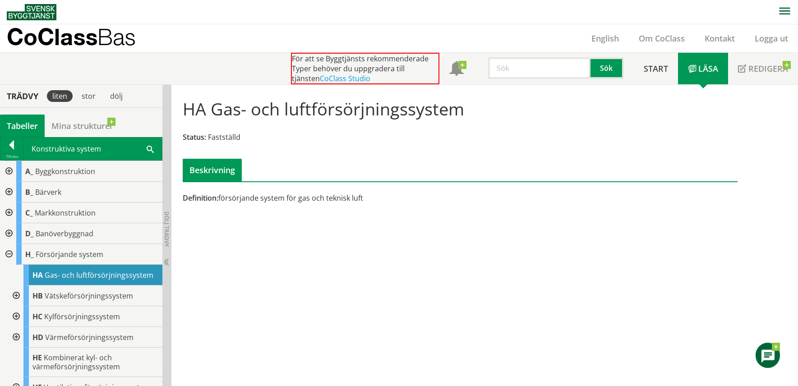
click at [9, 258] on div at bounding box center [8, 254] width 16 height 21
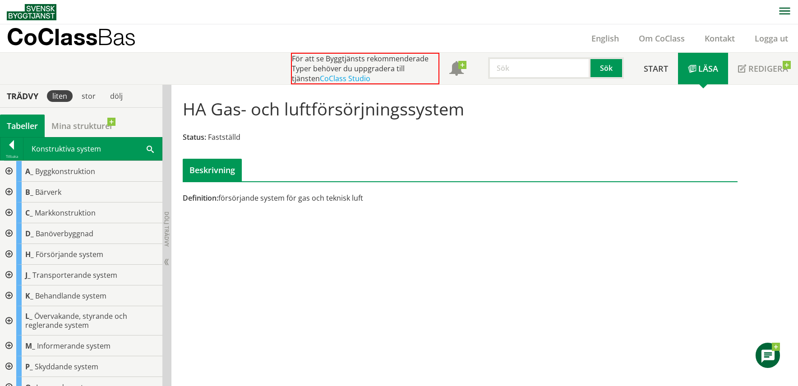
click at [10, 254] on div at bounding box center [8, 254] width 16 height 21
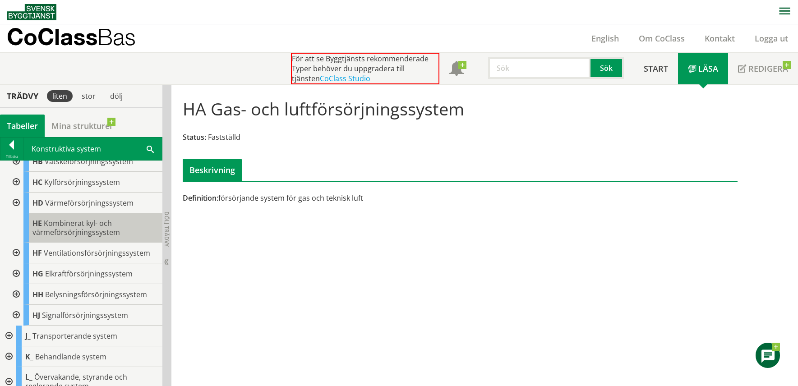
scroll to position [135, 0]
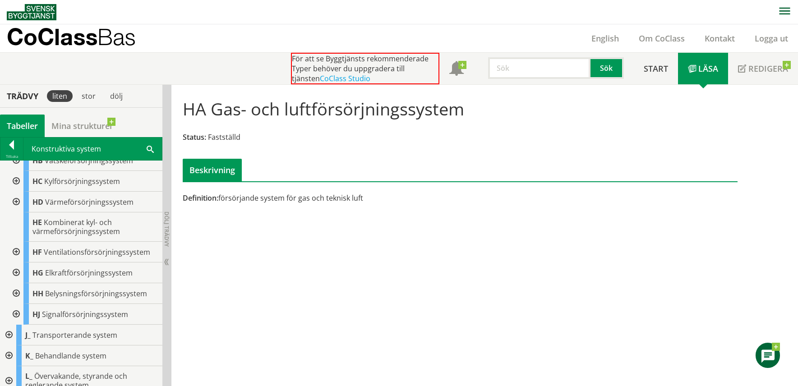
click at [16, 181] on div at bounding box center [15, 181] width 16 height 21
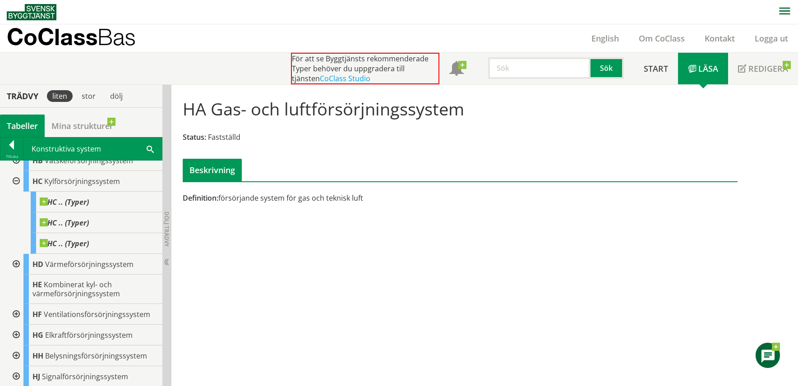
click at [14, 181] on div at bounding box center [15, 181] width 16 height 21
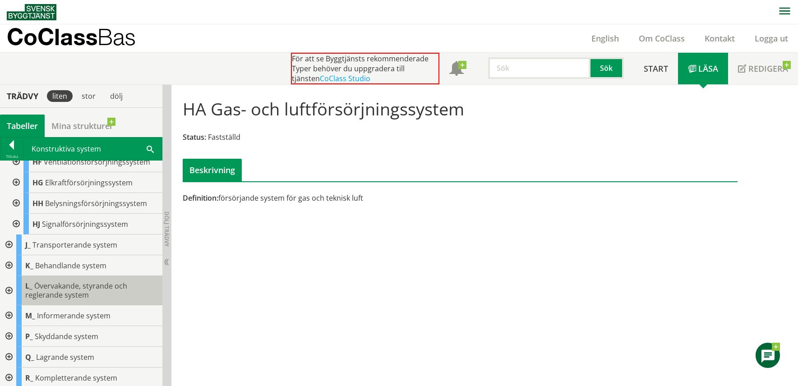
scroll to position [228, 0]
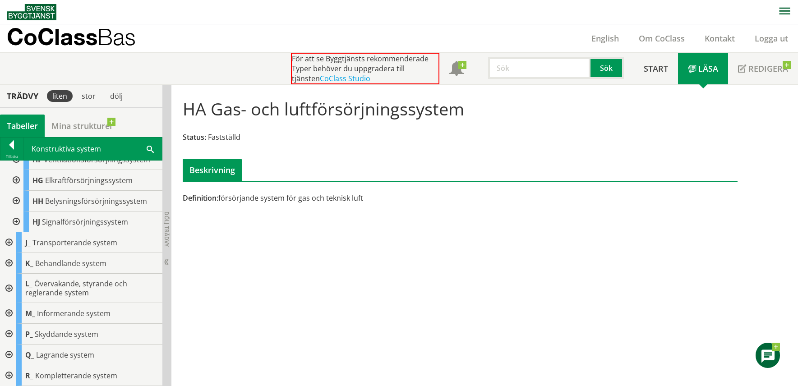
click at [10, 238] on div at bounding box center [8, 242] width 16 height 21
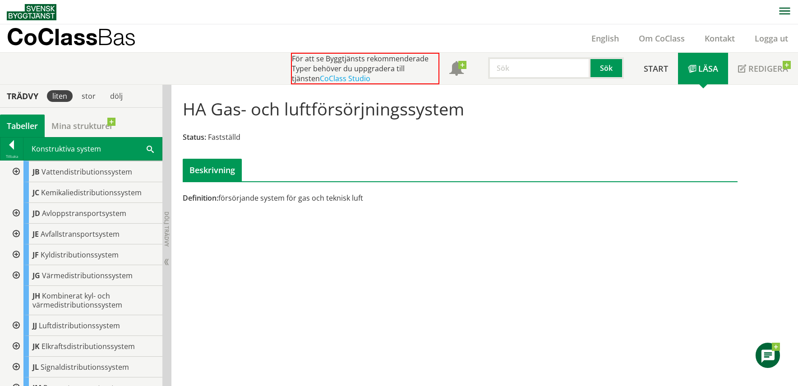
scroll to position [363, 0]
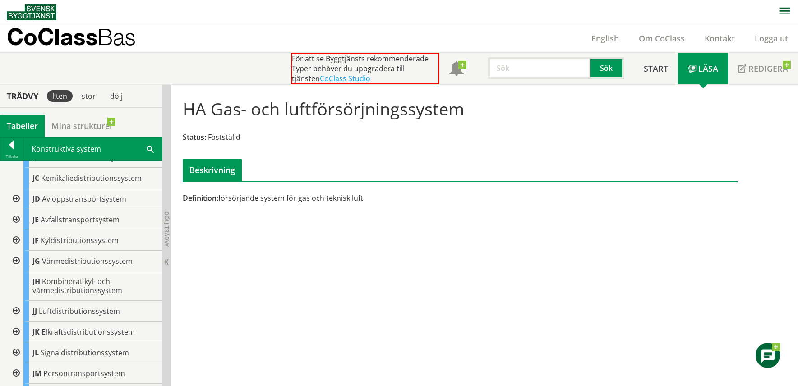
click at [14, 301] on div at bounding box center [15, 311] width 16 height 21
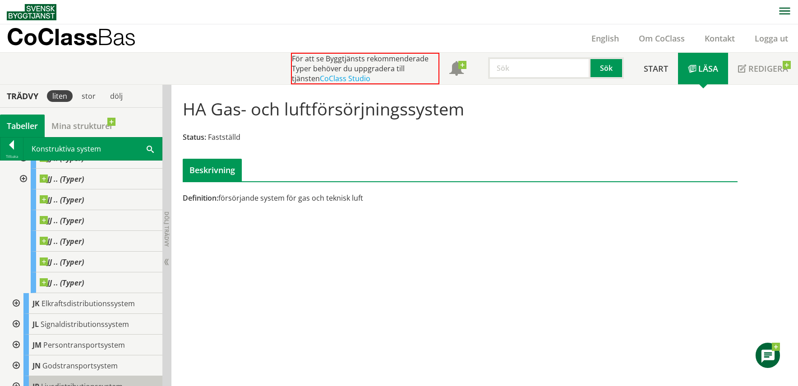
scroll to position [492, 0]
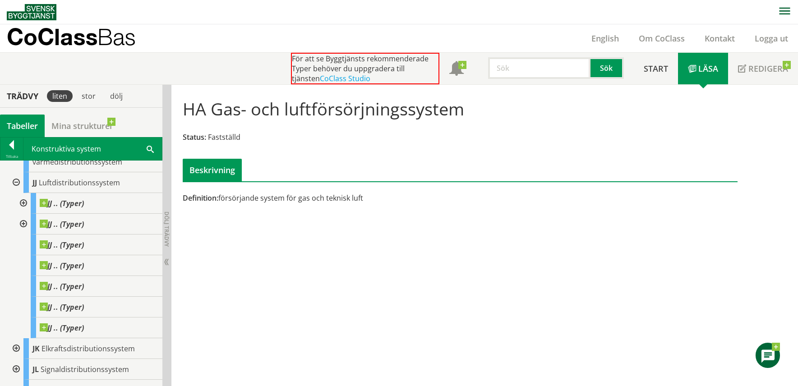
click at [14, 172] on div at bounding box center [15, 182] width 16 height 21
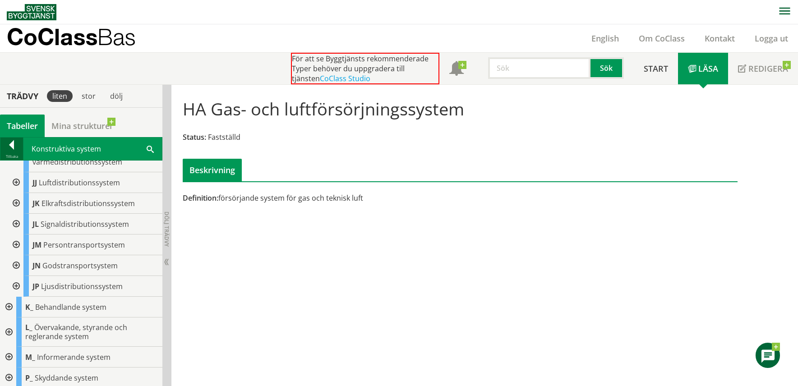
click at [11, 143] on div at bounding box center [11, 146] width 23 height 13
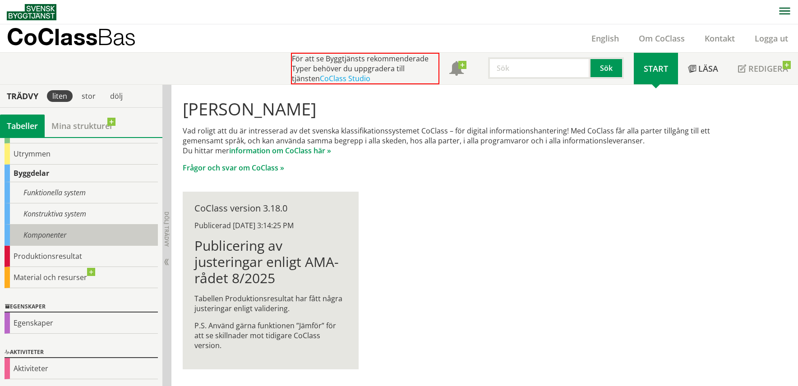
click at [14, 235] on div "Komponenter" at bounding box center [81, 235] width 153 height 21
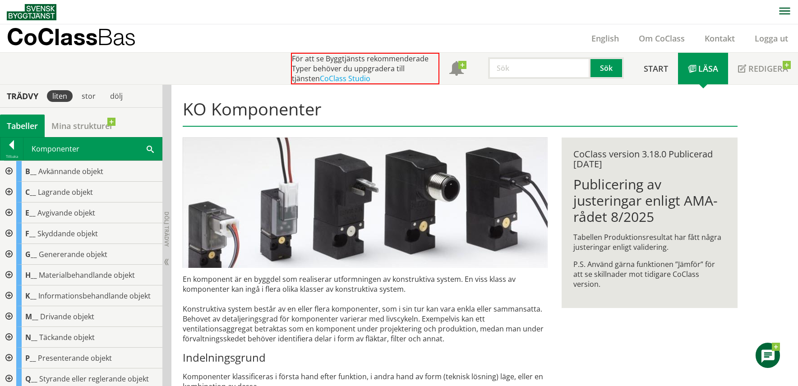
click at [8, 190] on div at bounding box center [8, 192] width 16 height 21
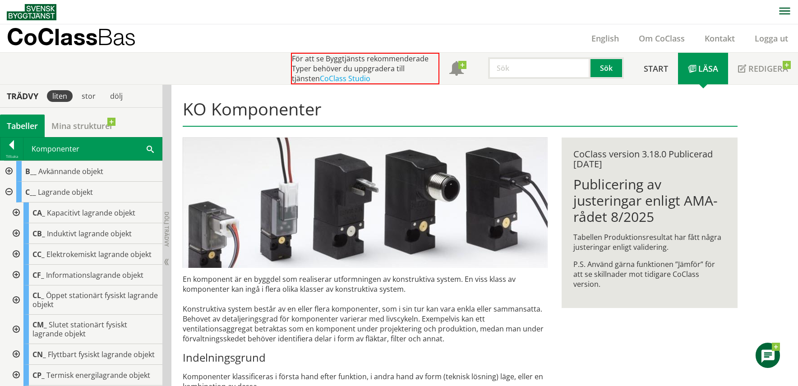
click at [14, 254] on div at bounding box center [15, 254] width 16 height 21
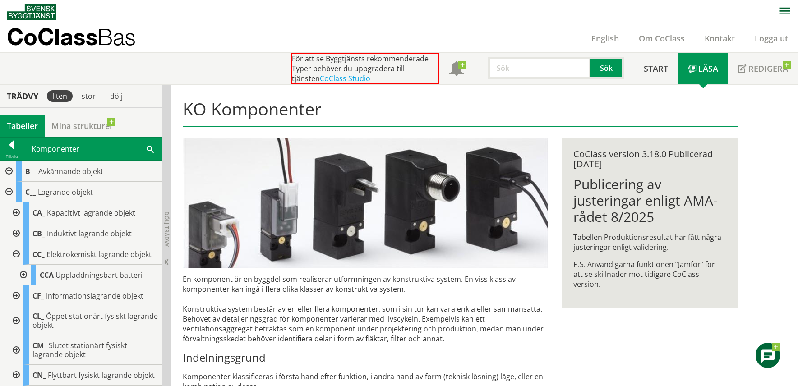
click at [15, 252] on div at bounding box center [15, 254] width 16 height 21
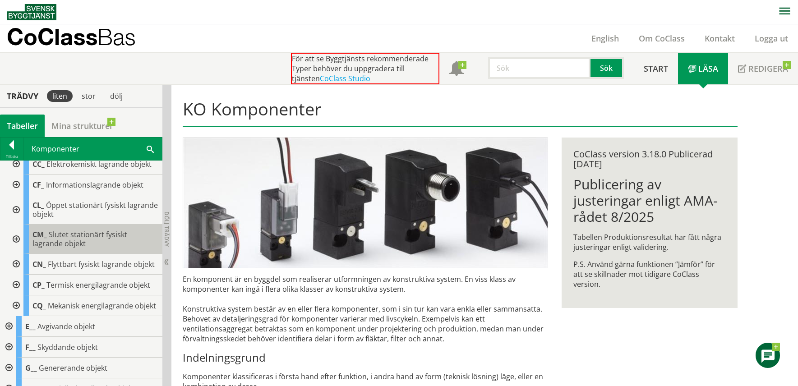
scroll to position [135, 0]
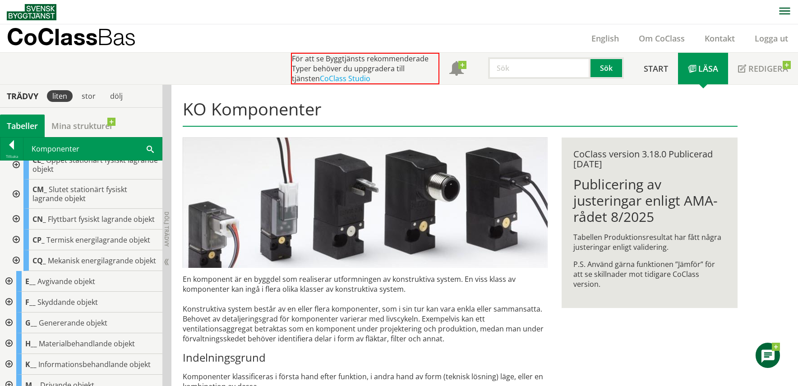
click at [16, 271] on div at bounding box center [15, 260] width 16 height 21
click at [17, 271] on div at bounding box center [15, 260] width 16 height 21
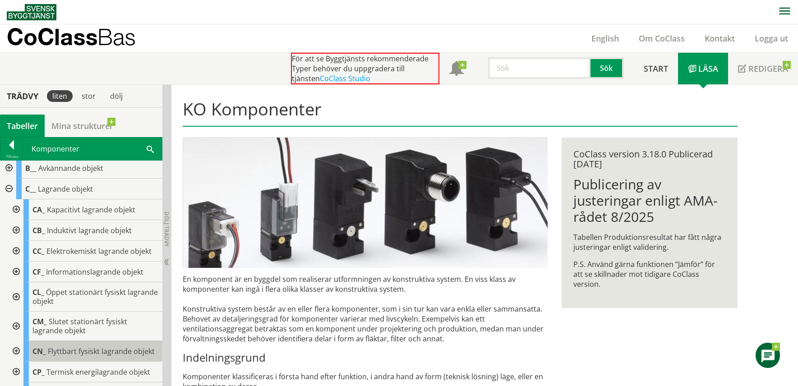
scroll to position [0, 0]
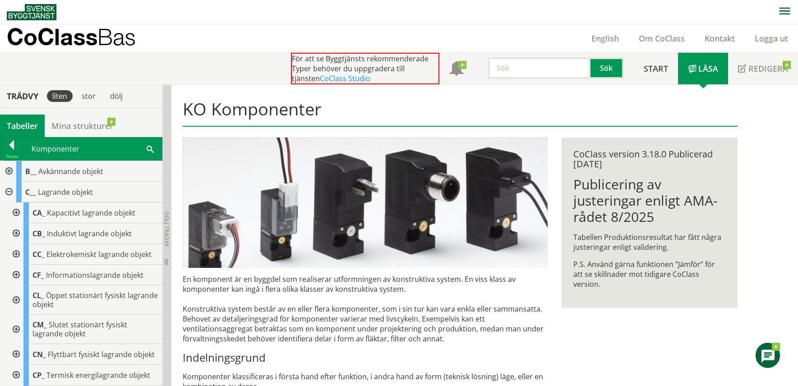
click at [8, 192] on div at bounding box center [8, 192] width 16 height 21
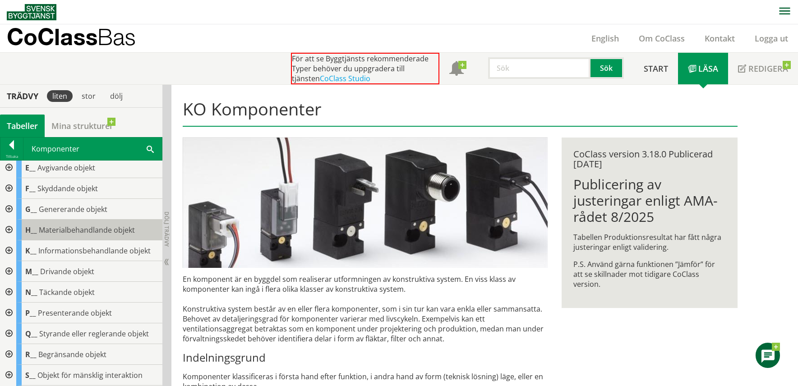
scroll to position [90, 0]
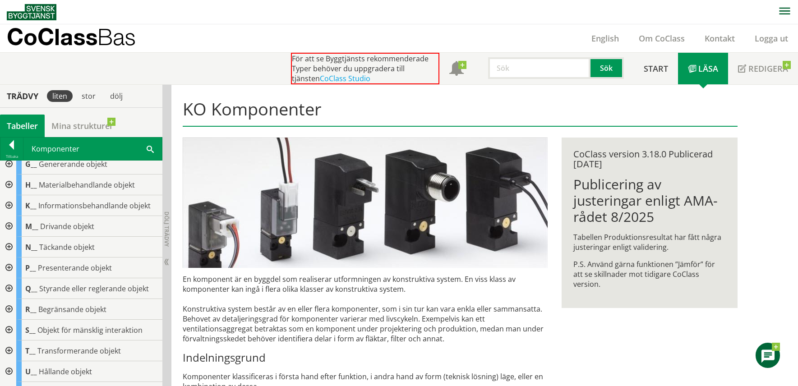
click at [7, 288] on div at bounding box center [8, 288] width 16 height 21
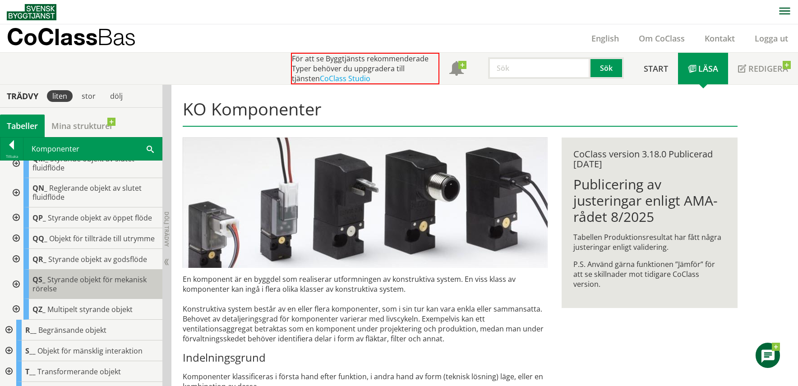
scroll to position [316, 0]
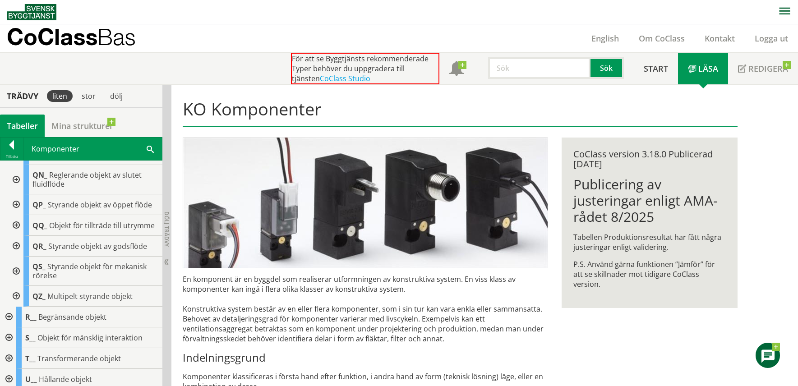
click at [14, 280] on div at bounding box center [15, 271] width 16 height 29
click at [18, 280] on div at bounding box center [15, 271] width 16 height 29
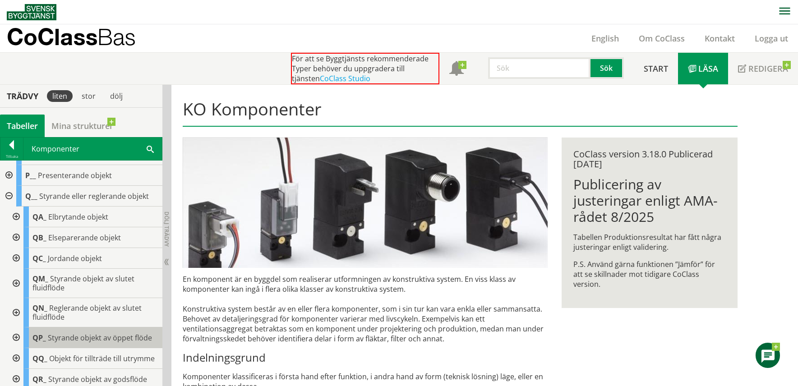
scroll to position [180, 0]
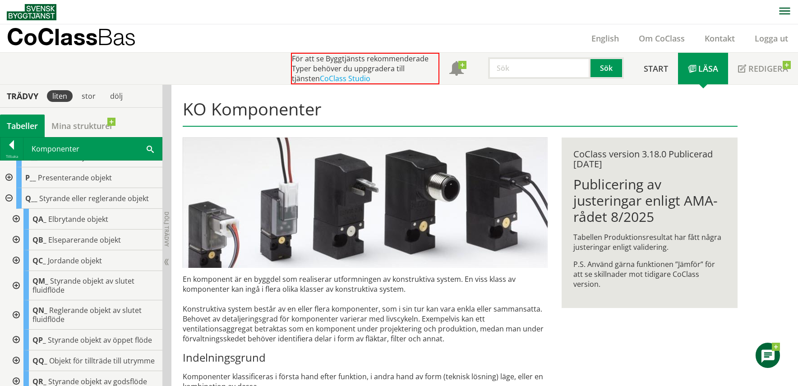
click at [9, 197] on div at bounding box center [8, 198] width 16 height 21
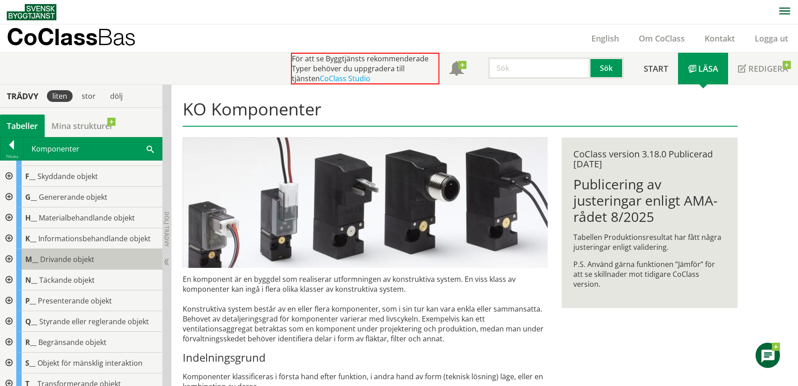
scroll to position [42, 0]
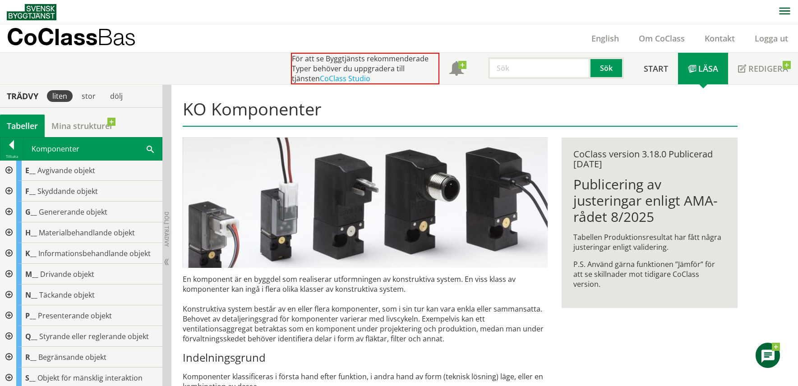
click at [9, 209] on div at bounding box center [8, 212] width 16 height 21
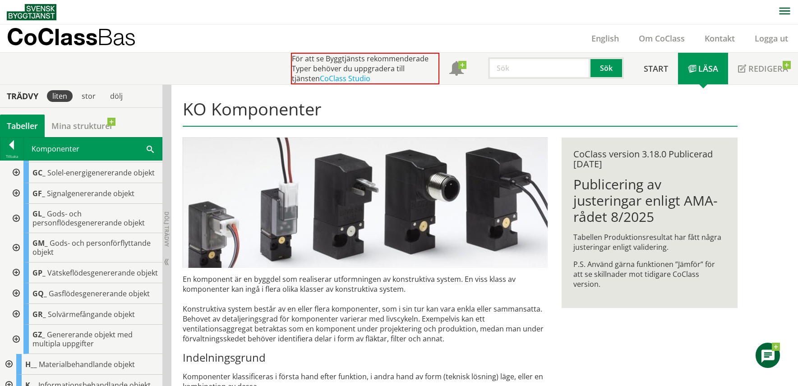
scroll to position [178, 0]
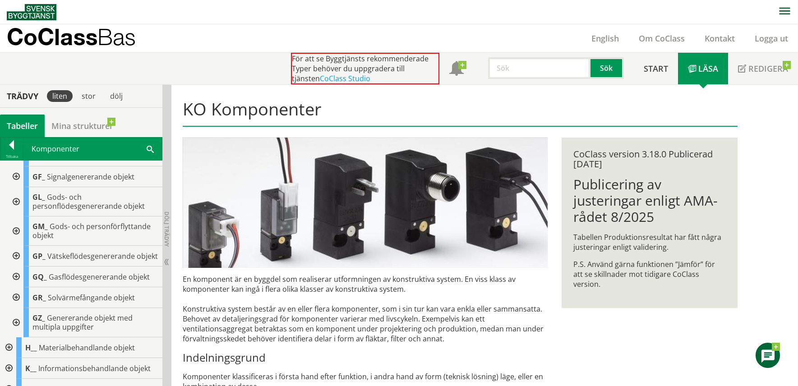
click at [14, 287] on div at bounding box center [15, 277] width 16 height 21
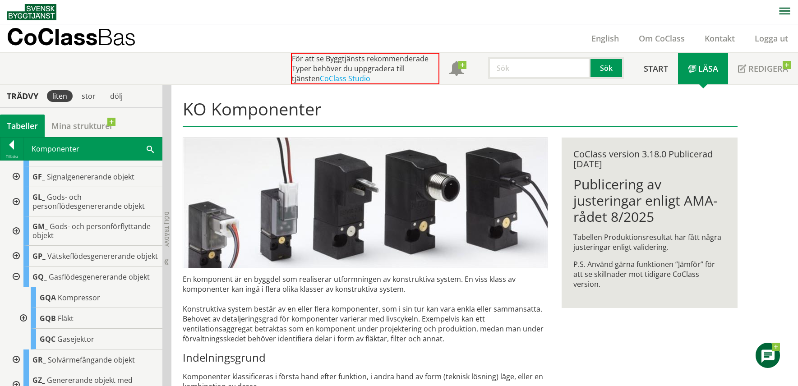
click at [22, 329] on div at bounding box center [22, 318] width 16 height 21
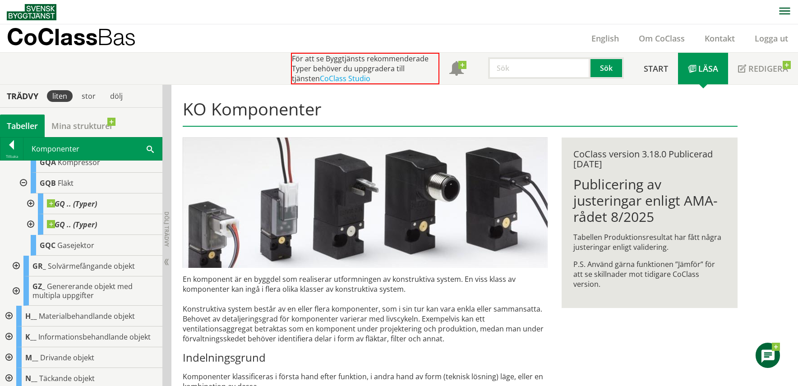
scroll to position [45, 0]
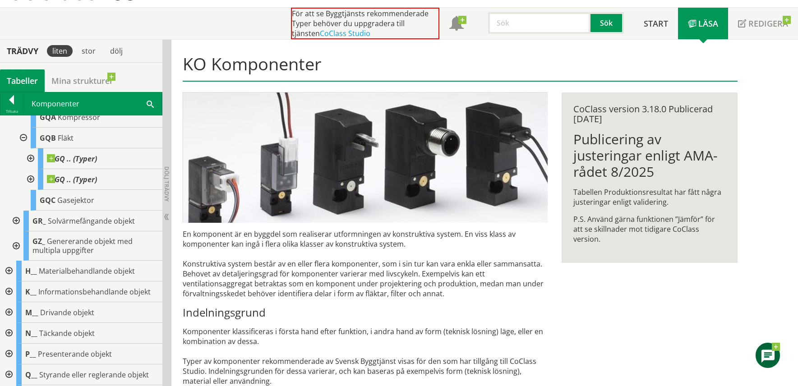
click at [24, 148] on div at bounding box center [22, 138] width 16 height 21
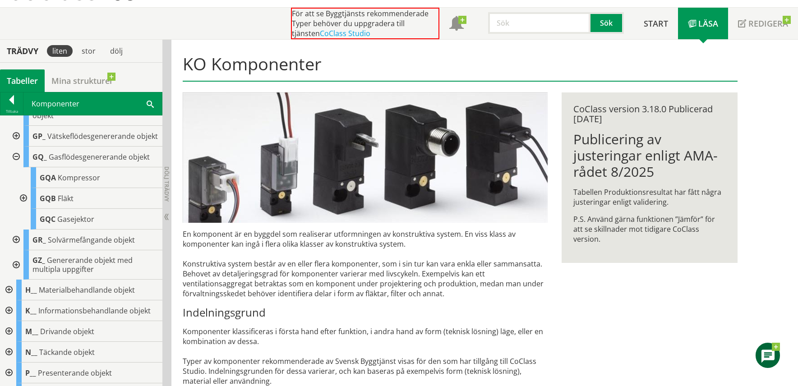
scroll to position [223, 0]
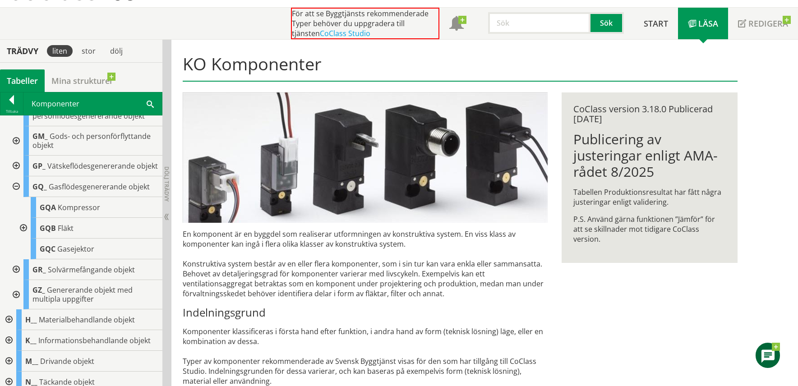
click at [17, 197] on div at bounding box center [15, 186] width 16 height 21
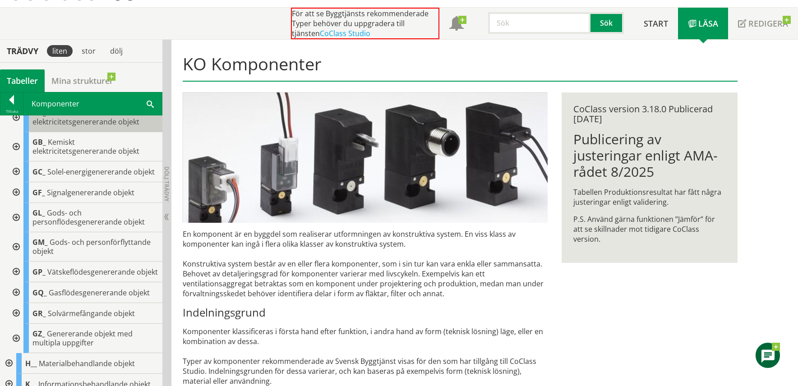
scroll to position [42, 0]
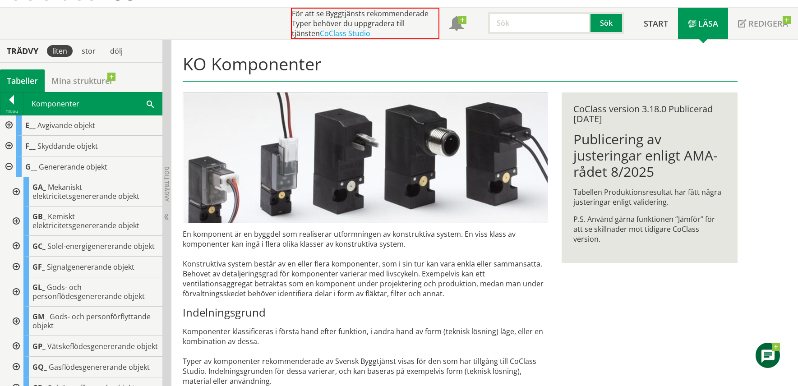
click at [5, 165] on div at bounding box center [8, 167] width 16 height 21
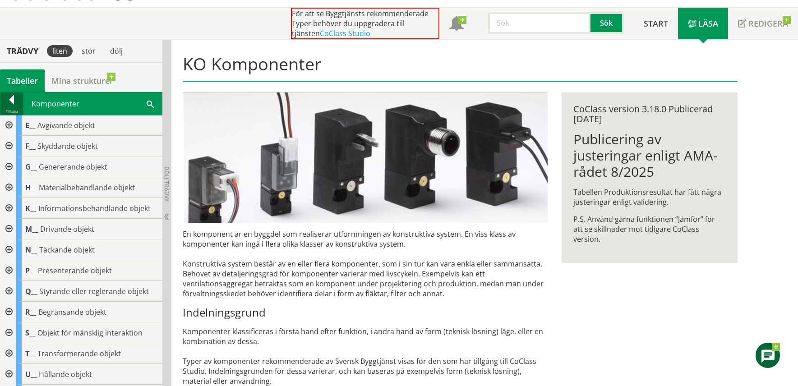
click at [11, 102] on div at bounding box center [11, 101] width 23 height 13
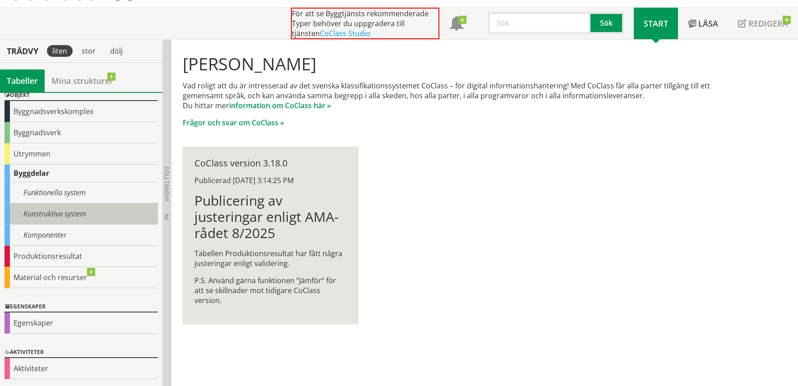
click at [32, 212] on div "Konstruktiva system" at bounding box center [81, 213] width 153 height 21
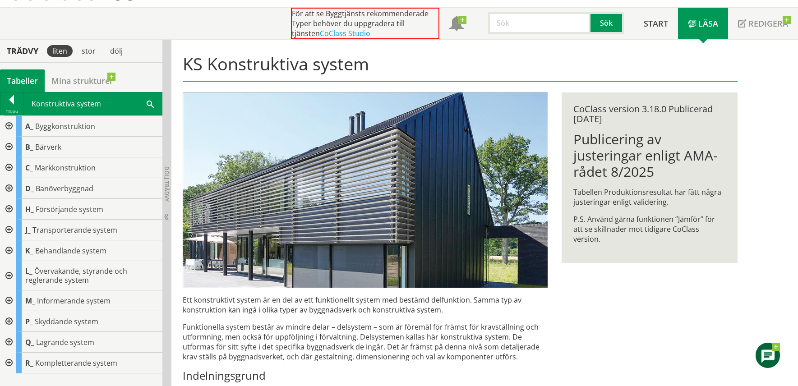
click at [10, 209] on div at bounding box center [8, 209] width 16 height 21
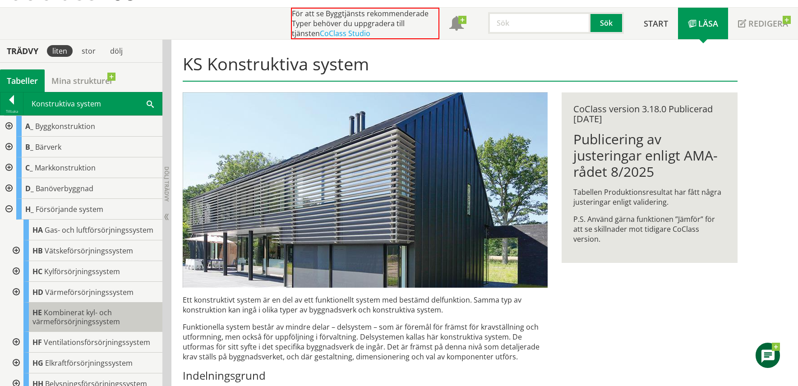
click at [53, 317] on span "Kombinerat kyl- och värmeförsörjningssystem" at bounding box center [76, 317] width 88 height 19
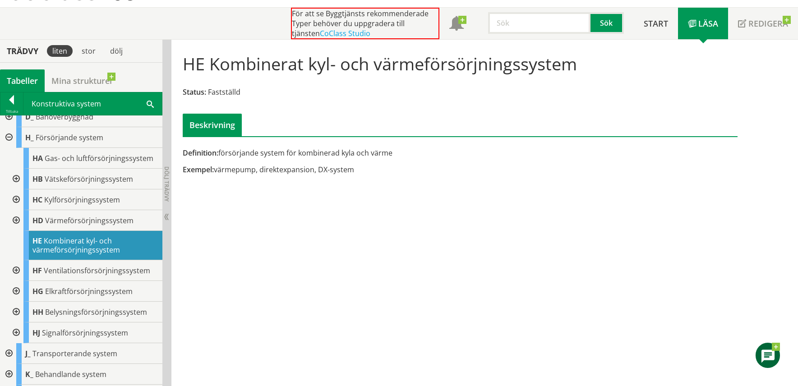
scroll to position [90, 0]
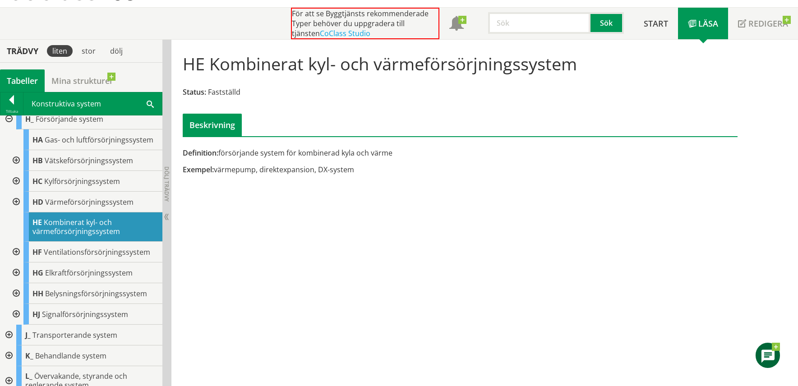
click at [9, 122] on div at bounding box center [8, 119] width 16 height 21
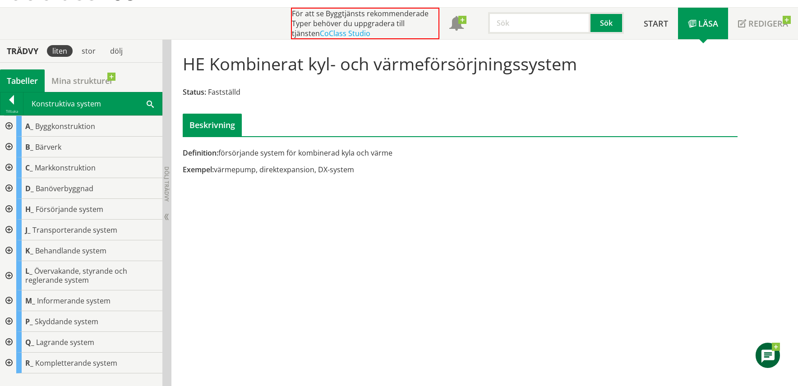
scroll to position [0, 0]
click at [14, 101] on div at bounding box center [11, 101] width 23 height 13
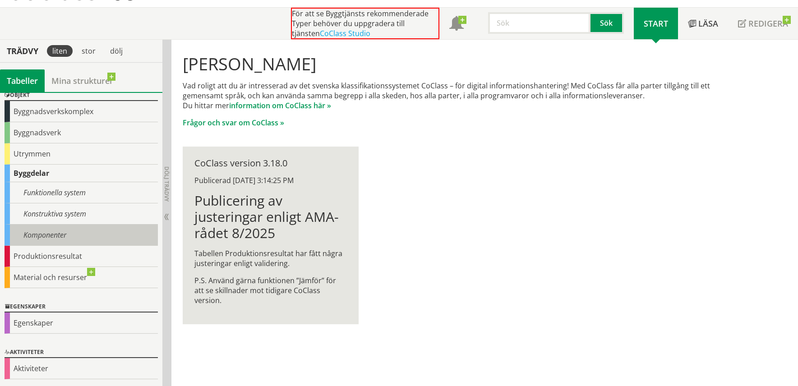
click at [27, 234] on div "Komponenter" at bounding box center [81, 235] width 153 height 21
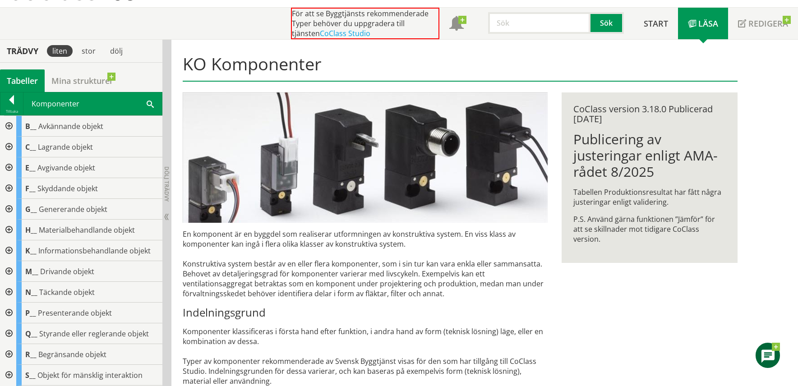
click at [9, 166] on div at bounding box center [8, 167] width 16 height 21
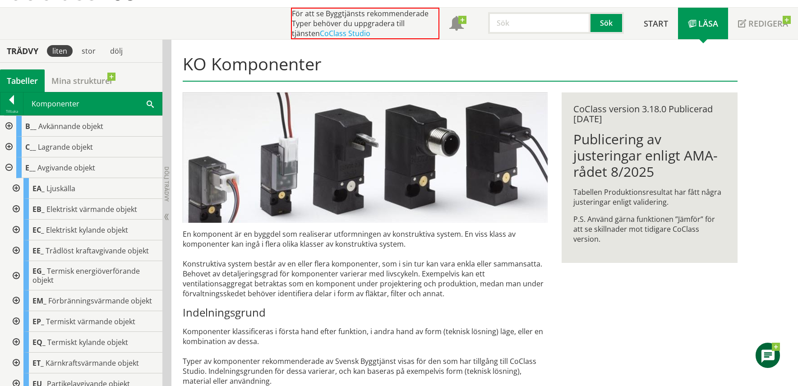
click at [14, 277] on div at bounding box center [15, 275] width 16 height 29
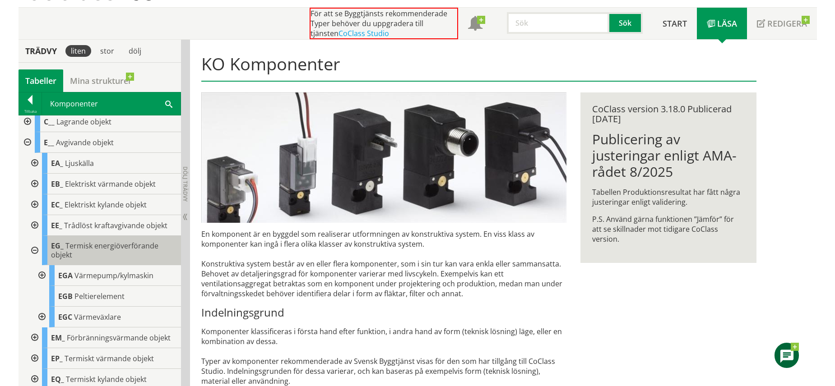
scroll to position [45, 0]
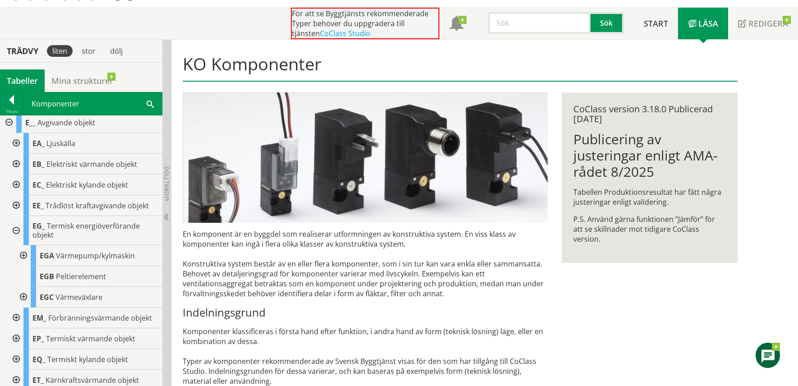
click at [24, 254] on div at bounding box center [22, 255] width 16 height 21
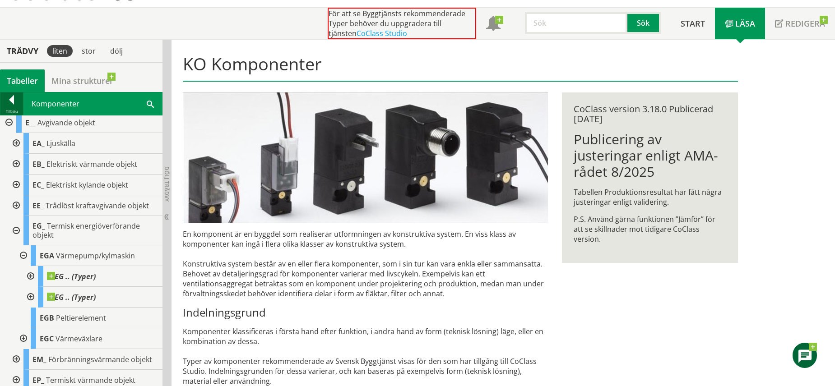
click at [10, 101] on div at bounding box center [11, 101] width 23 height 13
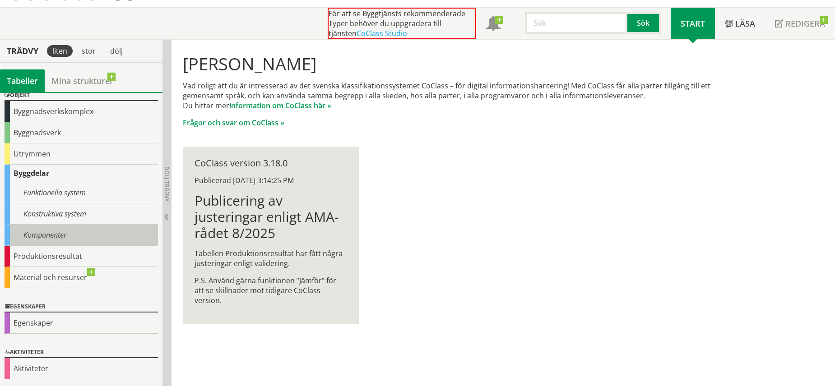
click at [52, 240] on div "Komponenter" at bounding box center [81, 235] width 153 height 21
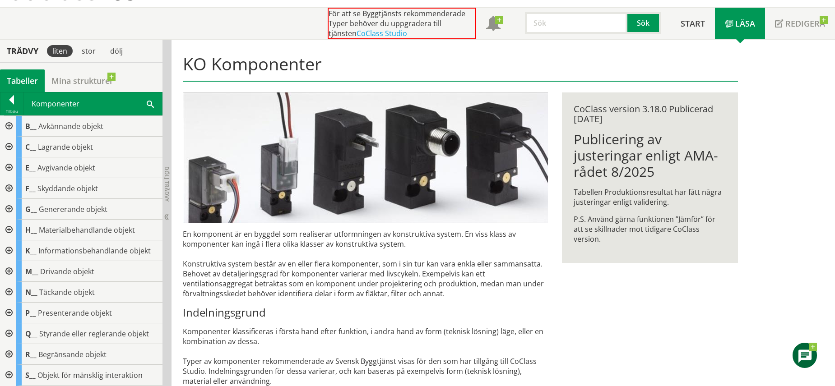
click at [8, 208] on div at bounding box center [8, 209] width 16 height 21
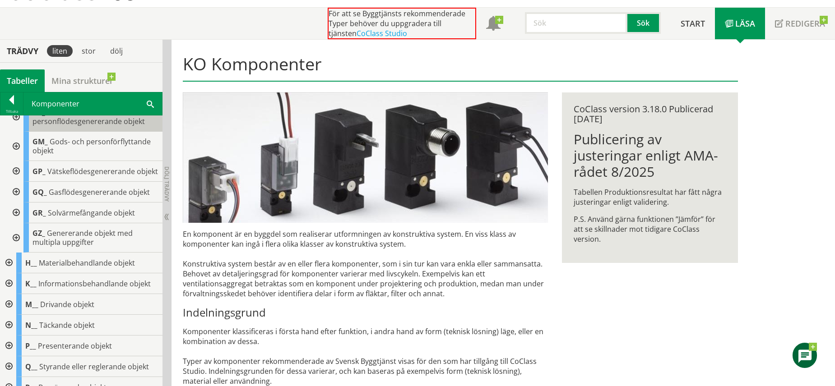
scroll to position [226, 0]
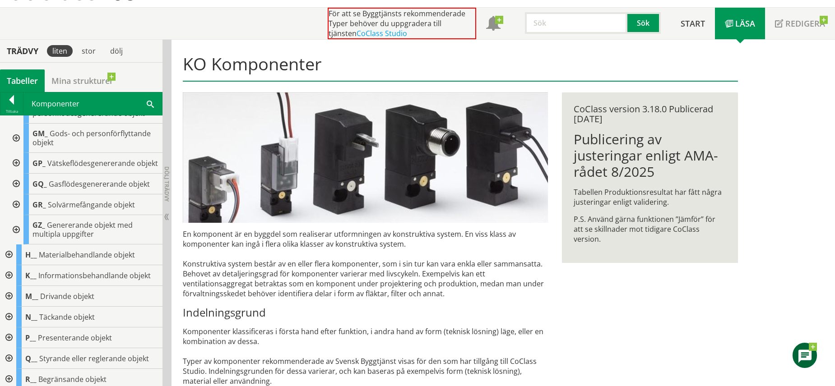
click at [15, 194] on div at bounding box center [15, 184] width 16 height 21
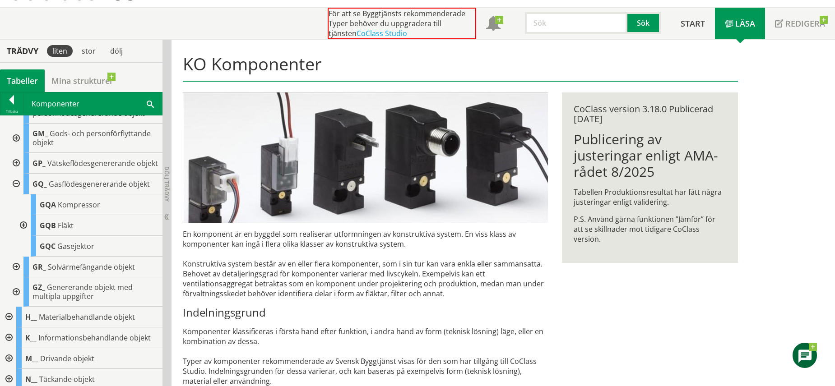
click at [24, 236] on div at bounding box center [22, 225] width 16 height 21
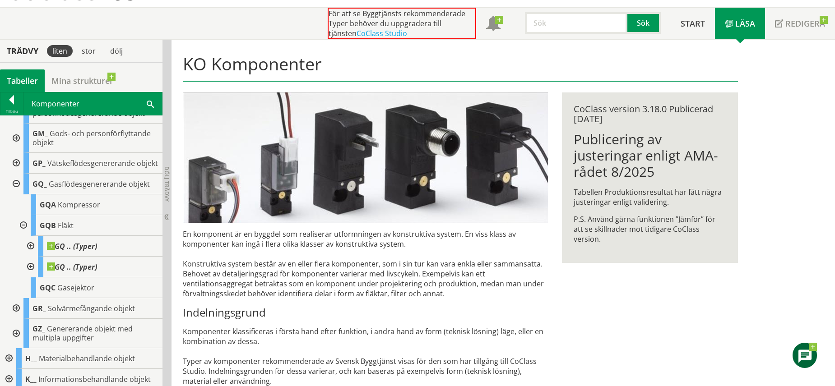
click at [22, 236] on div at bounding box center [22, 225] width 16 height 21
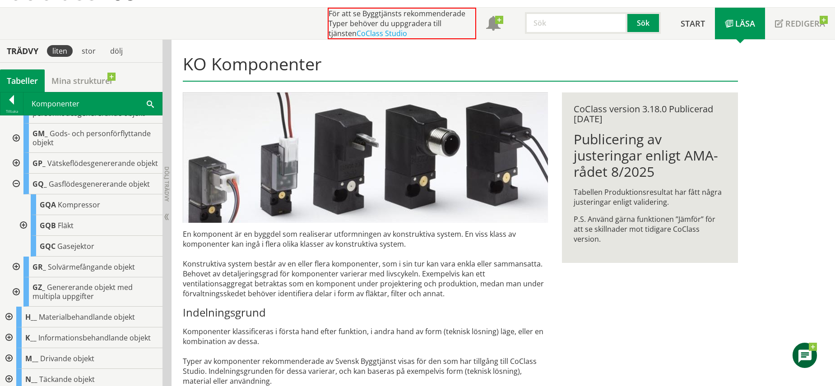
click at [14, 194] on div at bounding box center [15, 184] width 16 height 21
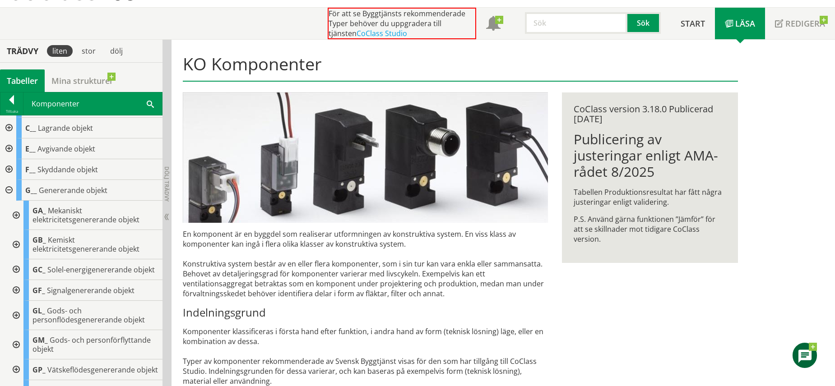
scroll to position [0, 0]
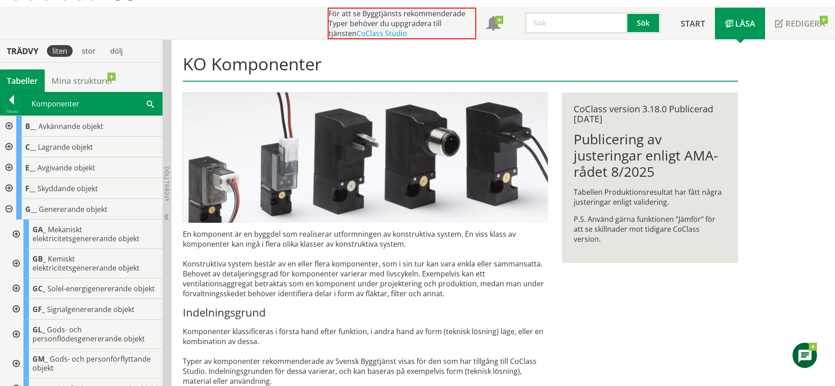
click at [8, 210] on div at bounding box center [8, 209] width 16 height 21
